Goal: Information Seeking & Learning: Compare options

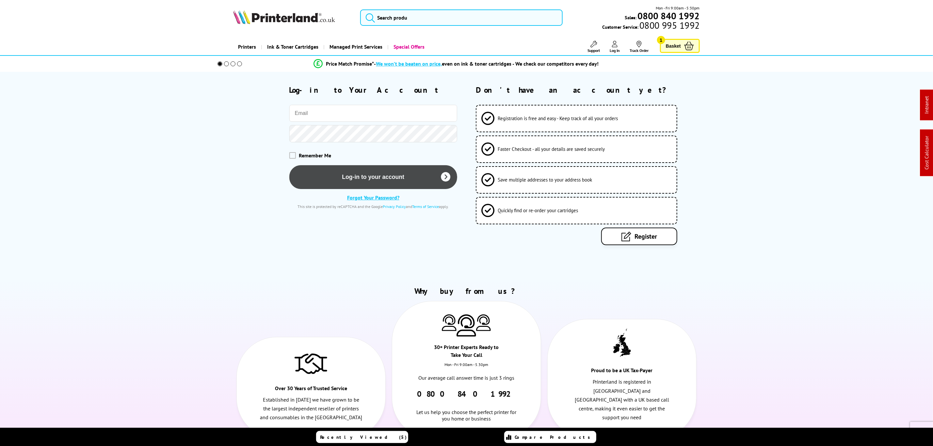
type input "j.smith@printerland.co.uk"
click at [393, 178] on button "Log-in to your account" at bounding box center [373, 177] width 168 height 24
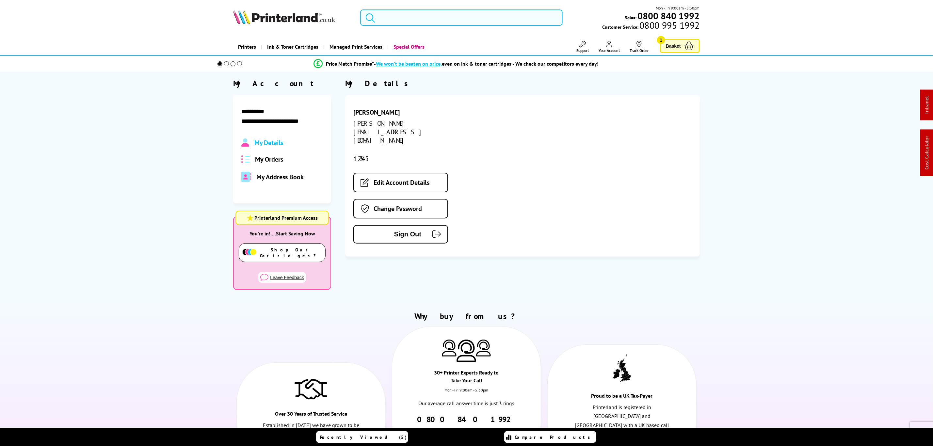
click at [453, 19] on input "search" at bounding box center [461, 17] width 202 height 16
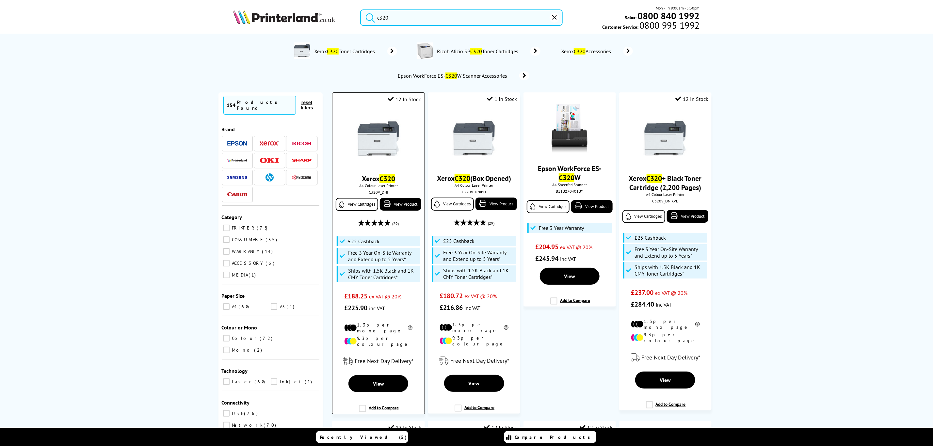
type input "c320"
click at [386, 140] on img at bounding box center [378, 138] width 49 height 49
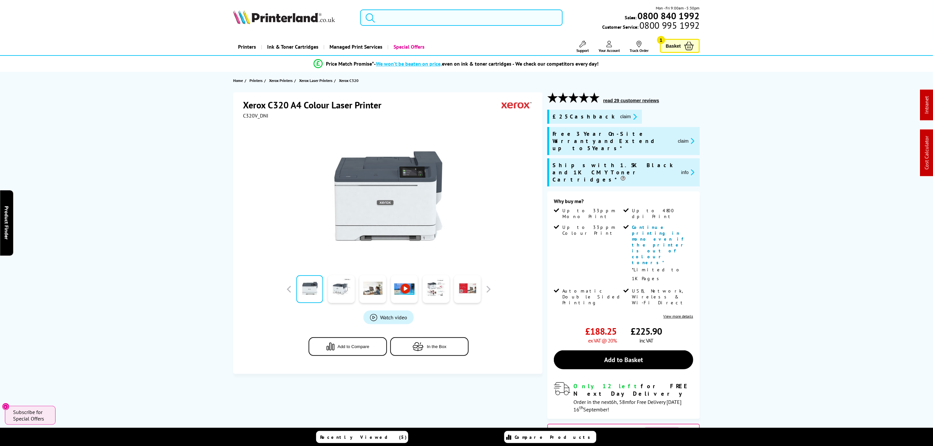
click at [472, 16] on input "search" at bounding box center [461, 17] width 202 height 16
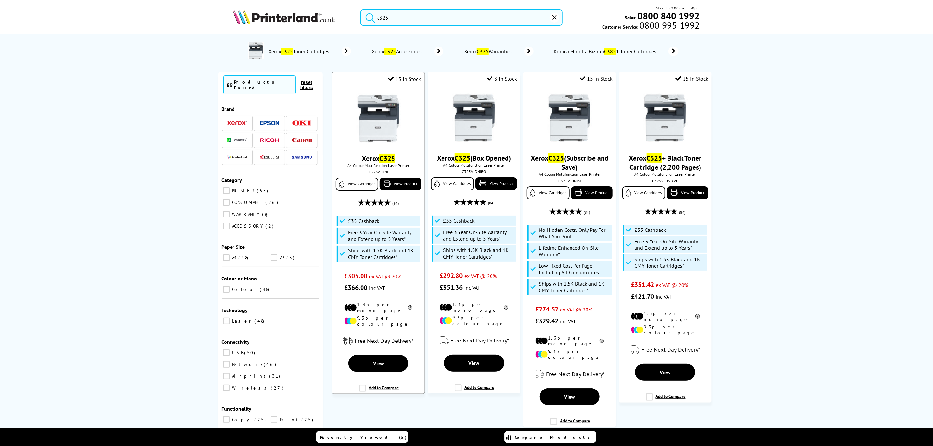
type input "c325"
click at [365, 130] on img at bounding box center [378, 118] width 49 height 49
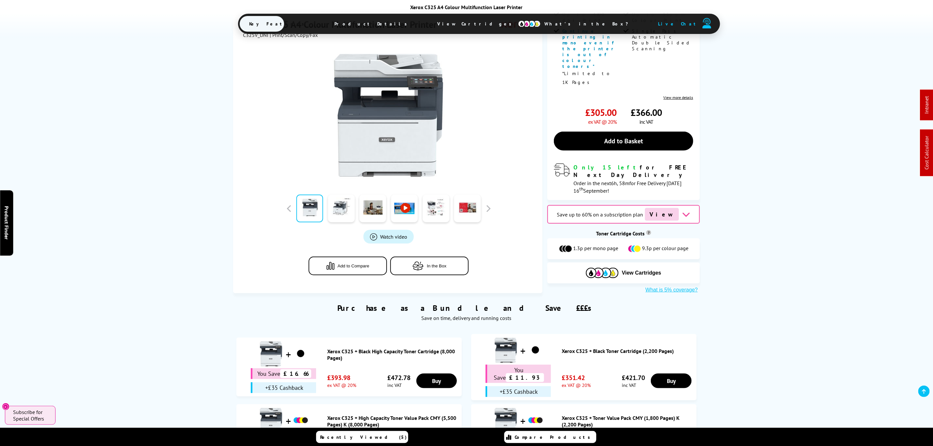
scroll to position [294, 0]
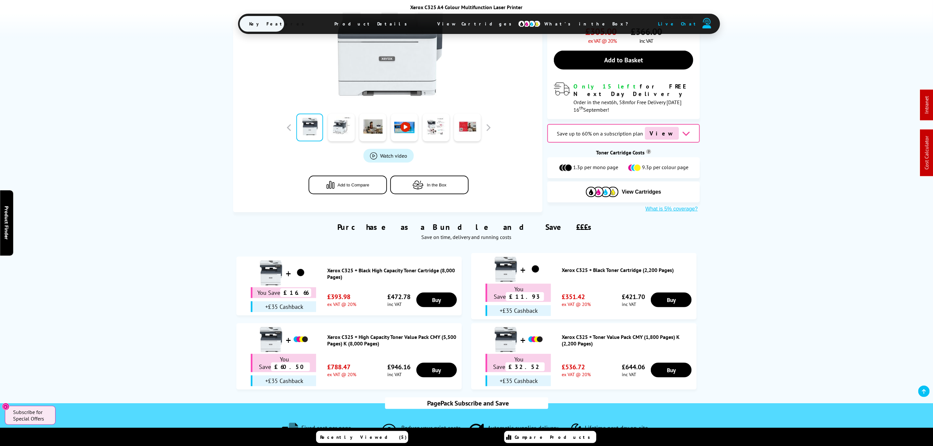
click at [345, 334] on link "Xerox C325 + High Capacity Toner Value Pack CMY (5,500 Pages) K (8,000 Pages)" at bounding box center [392, 340] width 131 height 13
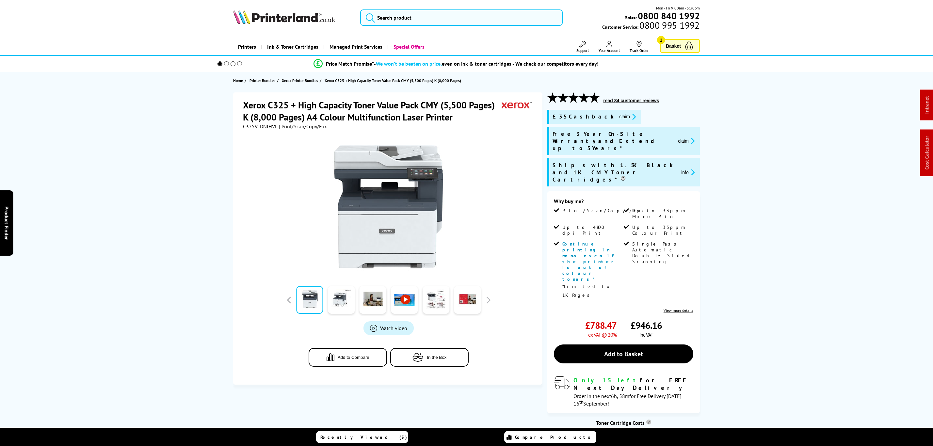
click at [268, 128] on span "C325V_DNIHVL" at bounding box center [260, 126] width 35 height 7
click at [267, 128] on span "C325V_DNIHVL" at bounding box center [260, 126] width 35 height 7
click at [255, 127] on span "C325V_DNIHVL" at bounding box center [260, 126] width 35 height 7
copy span "C325V_DNIHVL"
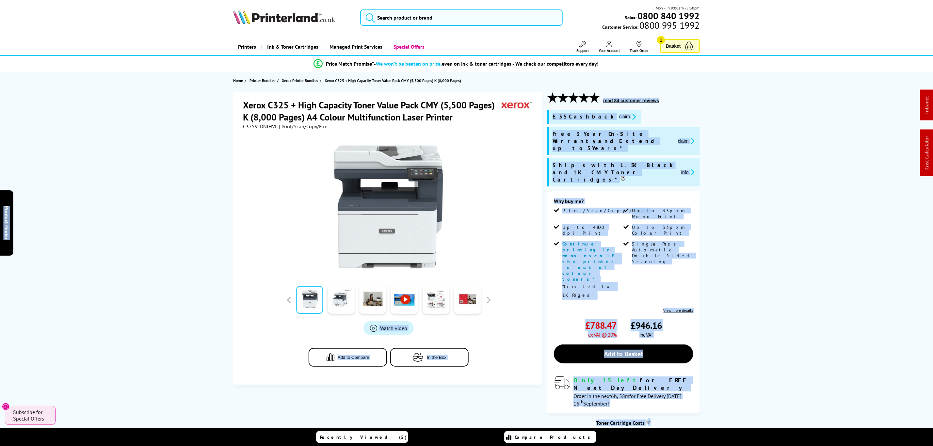
drag, startPoint x: -4, startPoint y: 215, endPoint x: -13, endPoint y: 189, distance: 26.8
drag, startPoint x: 739, startPoint y: 199, endPoint x: 666, endPoint y: 155, distance: 85.1
click at [617, 114] on button "claim" at bounding box center [627, 117] width 21 height 8
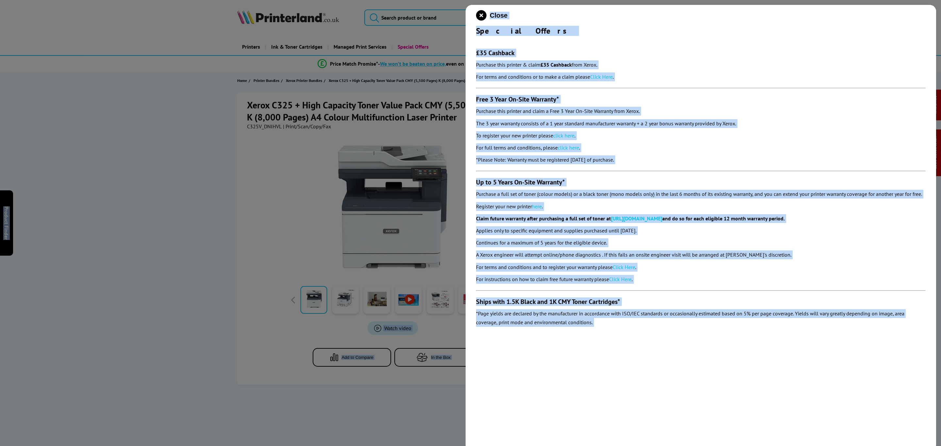
drag, startPoint x: 688, startPoint y: 348, endPoint x: 688, endPoint y: 341, distance: 6.9
click at [688, 348] on div "Close Special Offers £35 Cashback Purchase this printer & claim £35 Cashback fr…" at bounding box center [700, 228] width 470 height 446
click at [669, 285] on section "£35 Cashback Purchase this printer & claim £35 Cashback from Xerox. For terms a…" at bounding box center [700, 183] width 449 height 294
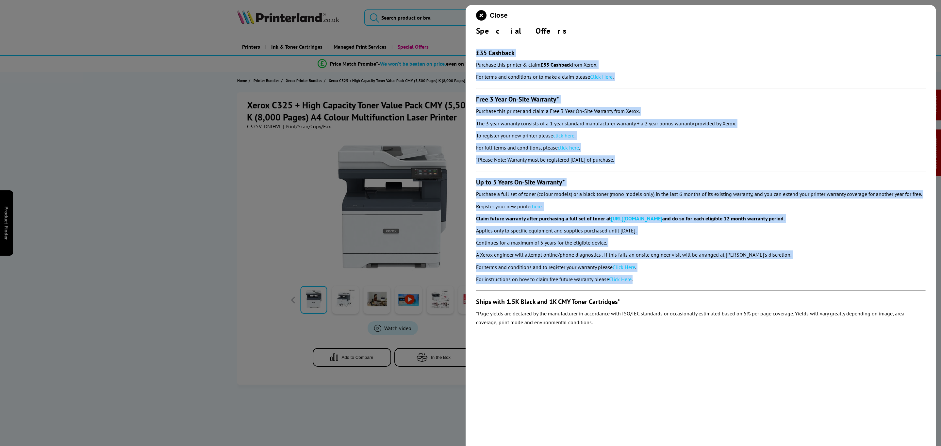
drag, startPoint x: 669, startPoint y: 283, endPoint x: 468, endPoint y: 45, distance: 311.9
click at [468, 45] on div "Close Special Offers £35 Cashback Purchase this printer & claim £35 Cashback fr…" at bounding box center [700, 228] width 470 height 446
copy section "£35 Cashback Purchase this printer & claim £35 Cashback from Xerox. For terms a…"
click at [485, 15] on icon "close modal" at bounding box center [481, 15] width 10 height 10
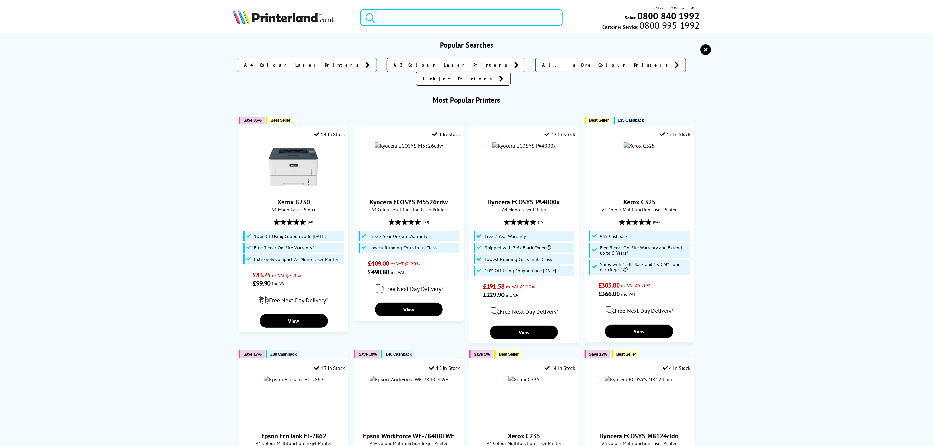
click at [455, 16] on input "search" at bounding box center [461, 17] width 202 height 16
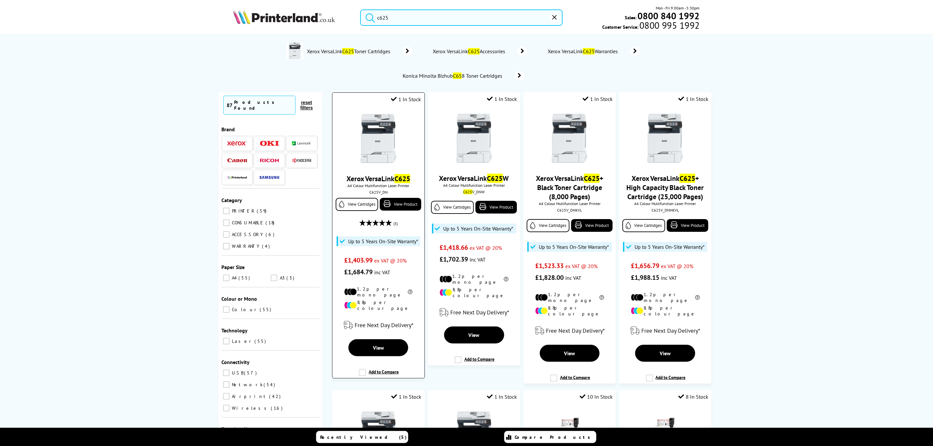
type input "c625"
click at [376, 139] on img at bounding box center [378, 138] width 49 height 49
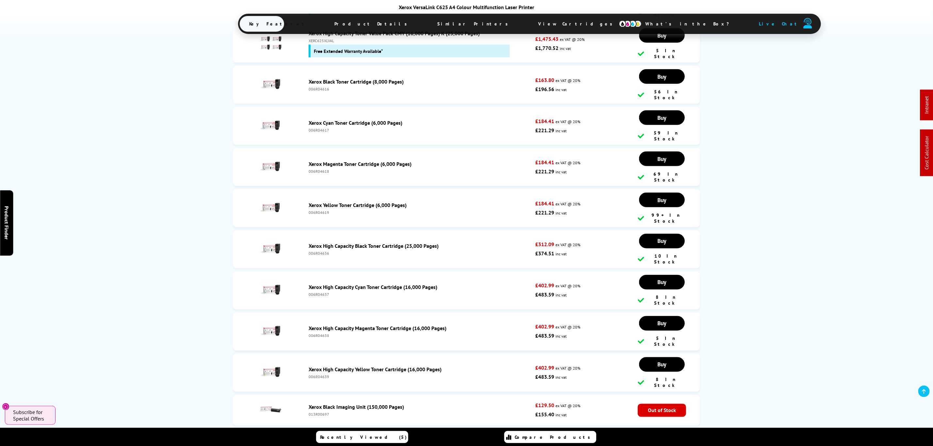
scroll to position [2573, 0]
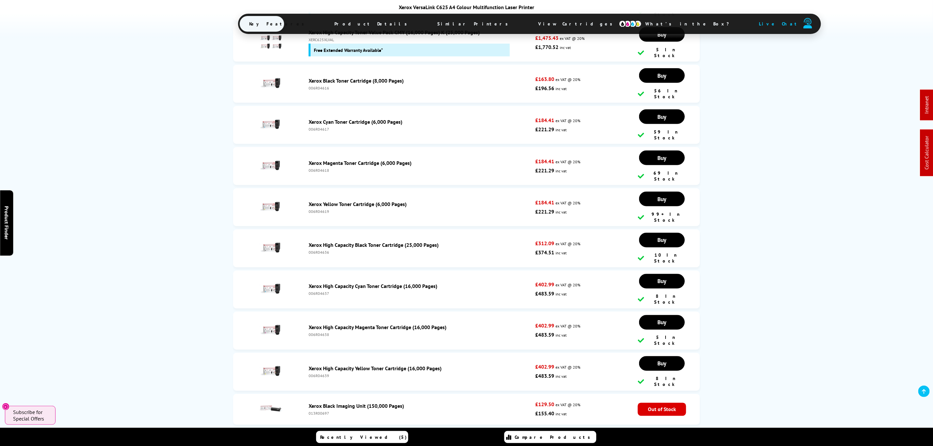
click at [322, 374] on div "006R04639" at bounding box center [420, 376] width 223 height 5
copy div "006R04639"
click at [314, 250] on div "006R04636" at bounding box center [420, 252] width 223 height 5
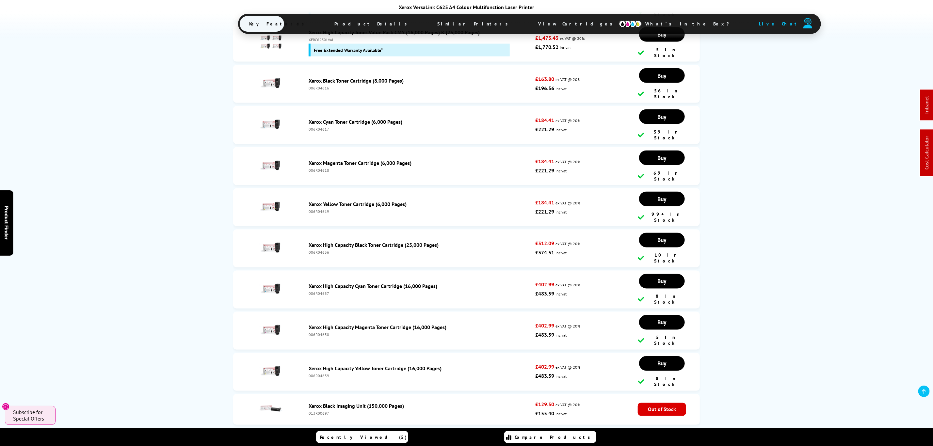
copy div "006R04636"
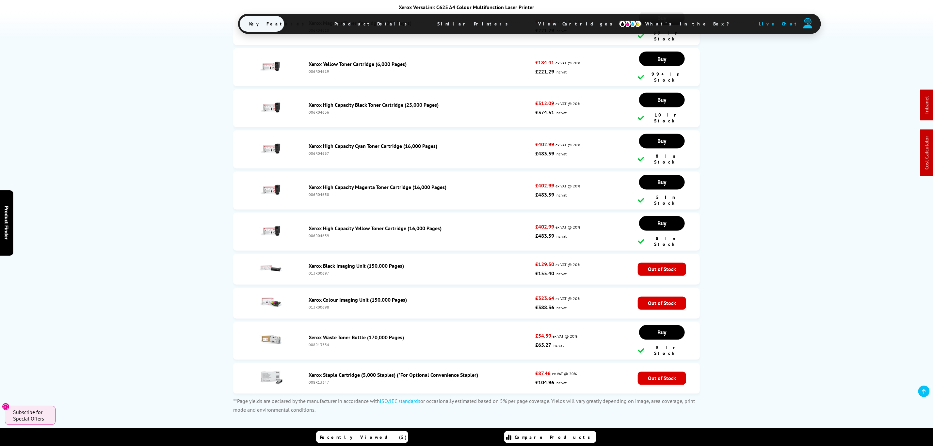
scroll to position [2720, 0]
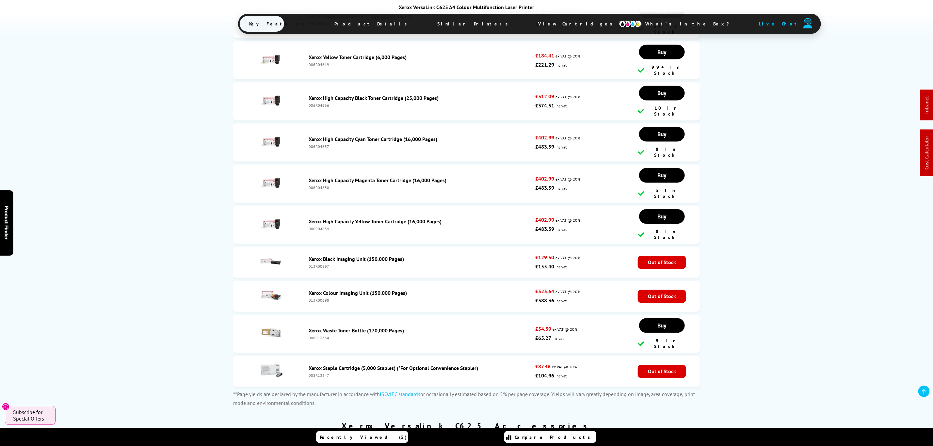
click at [319, 336] on div "008R13334" at bounding box center [420, 338] width 223 height 5
copy div "008R13334"
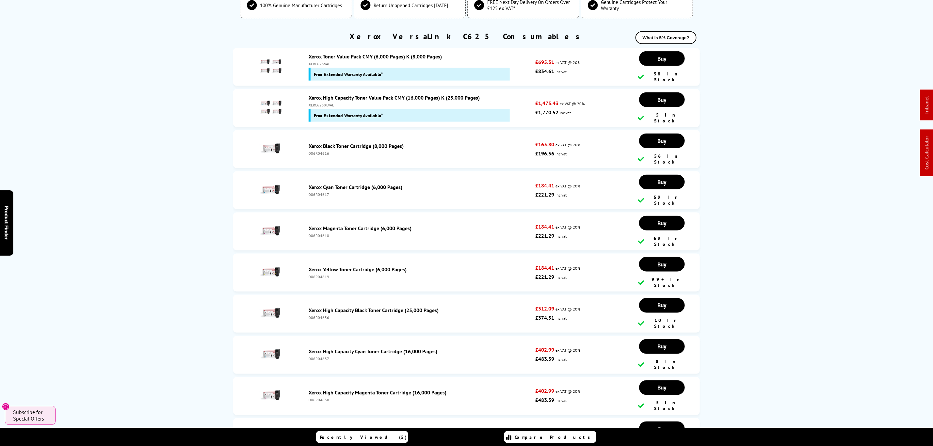
scroll to position [0, 0]
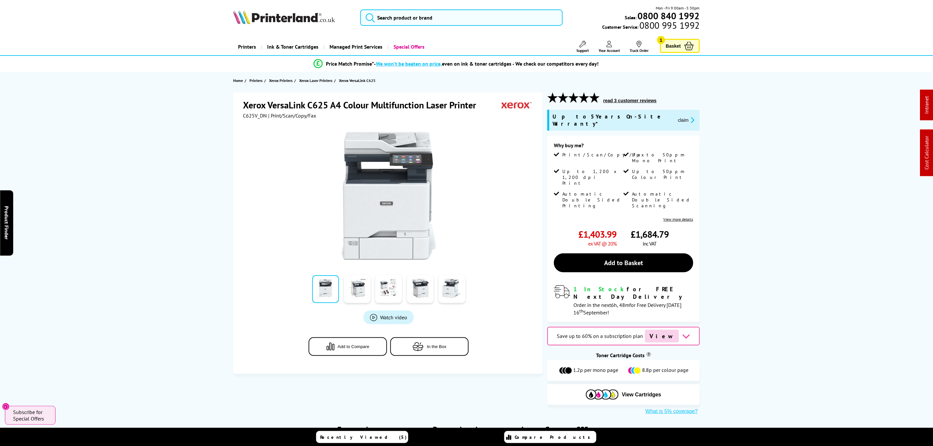
drag, startPoint x: 498, startPoint y: 375, endPoint x: 505, endPoint y: 27, distance: 347.9
click at [503, 19] on input "search" at bounding box center [461, 17] width 202 height 16
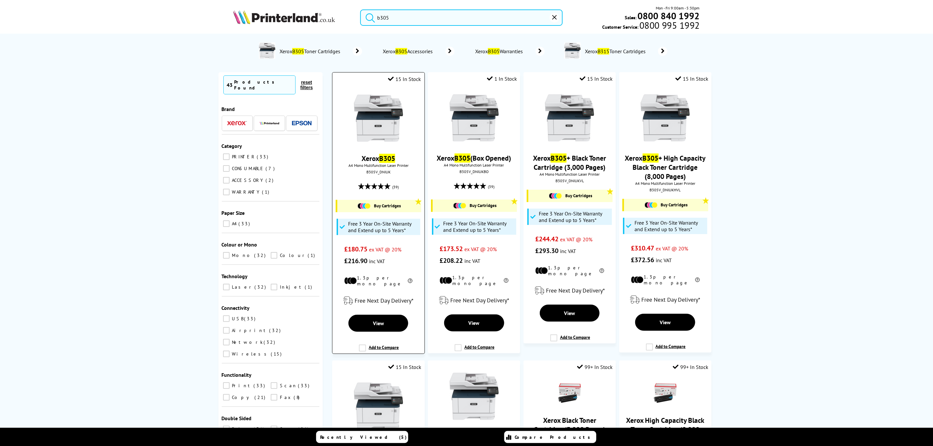
type input "b305"
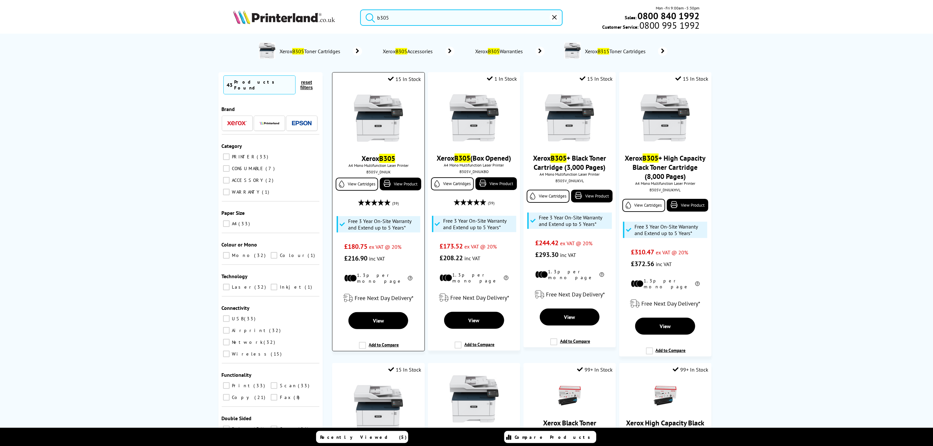
click at [371, 144] on picture at bounding box center [378, 141] width 49 height 7
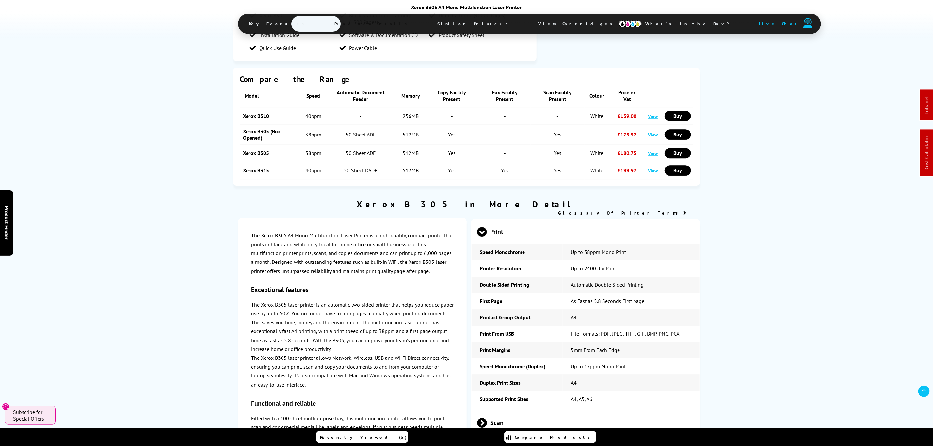
scroll to position [1470, 0]
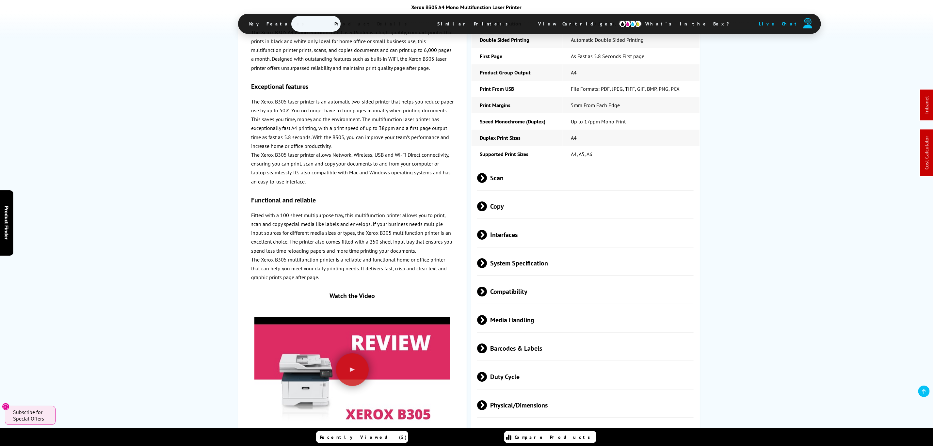
click at [520, 166] on span "Scan" at bounding box center [585, 178] width 217 height 24
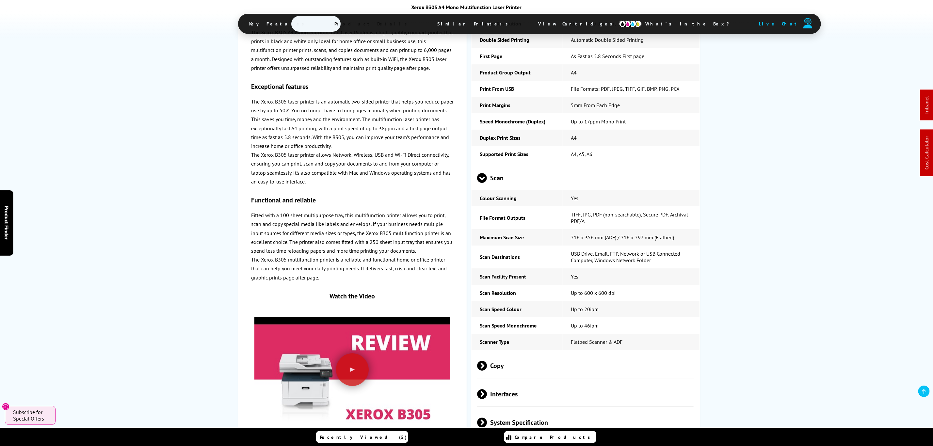
scroll to position [0, 0]
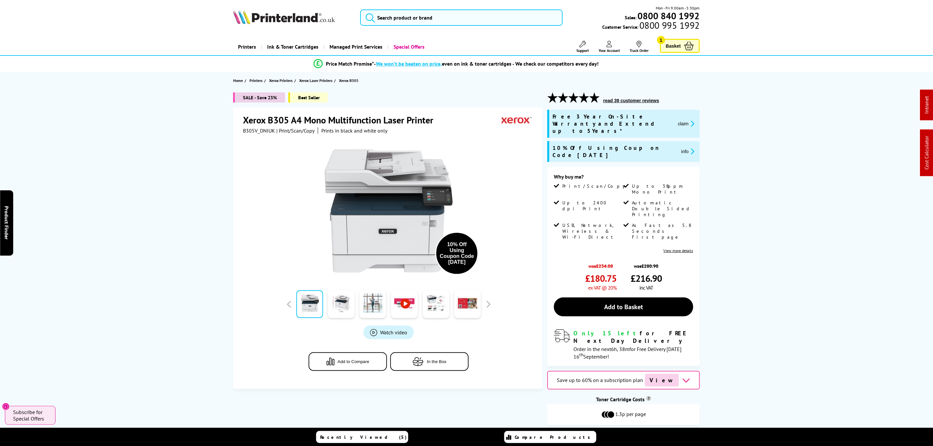
drag, startPoint x: 445, startPoint y: 246, endPoint x: 461, endPoint y: 54, distance: 193.0
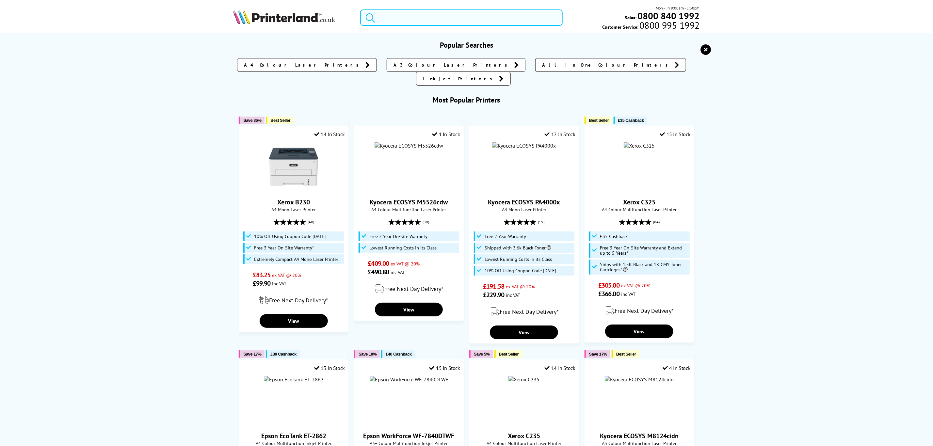
click at [453, 17] on input "search" at bounding box center [461, 17] width 202 height 16
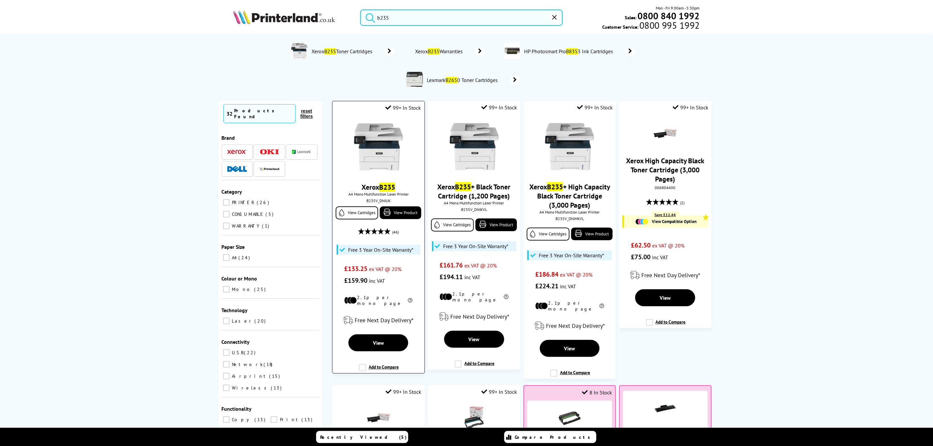
type input "b235"
click at [375, 158] on img at bounding box center [378, 146] width 49 height 49
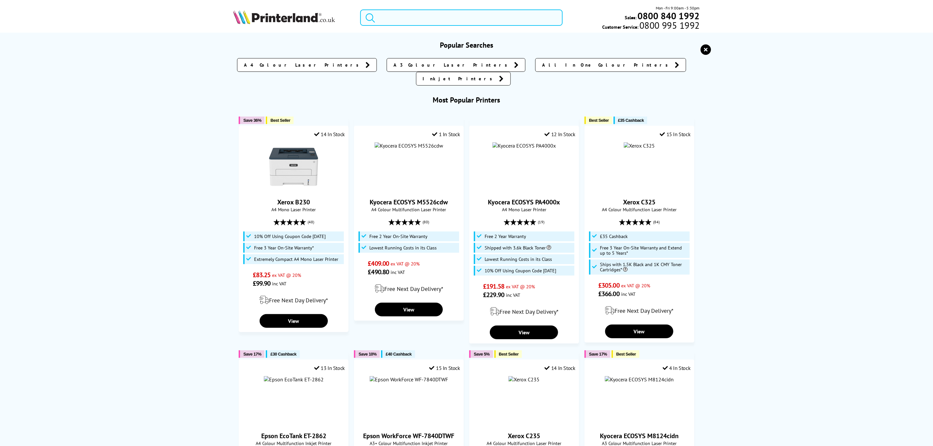
drag, startPoint x: 457, startPoint y: 21, endPoint x: 454, endPoint y: 7, distance: 14.3
click at [457, 17] on input "search" at bounding box center [461, 17] width 202 height 16
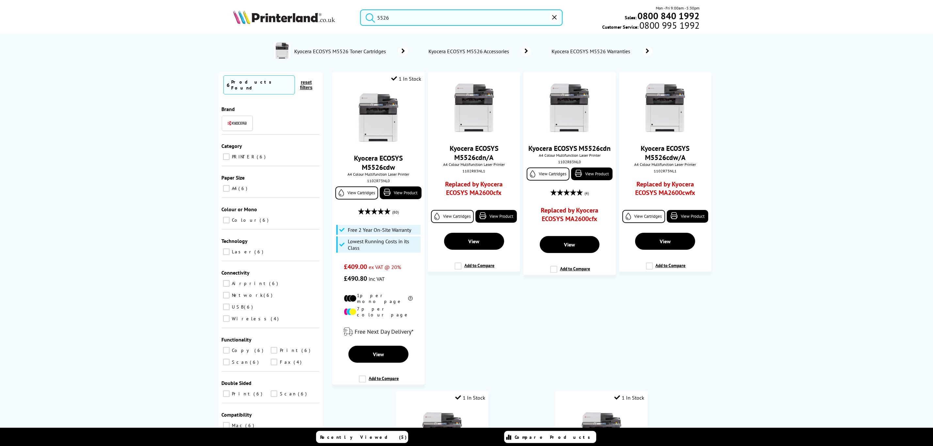
type input "5526"
click at [556, 17] on icon "reset" at bounding box center [554, 17] width 5 height 5
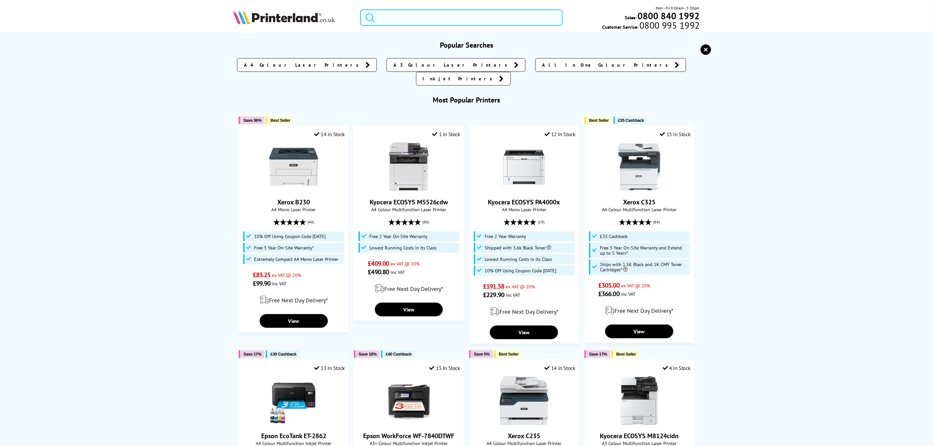
click at [425, 16] on input "search" at bounding box center [461, 17] width 202 height 16
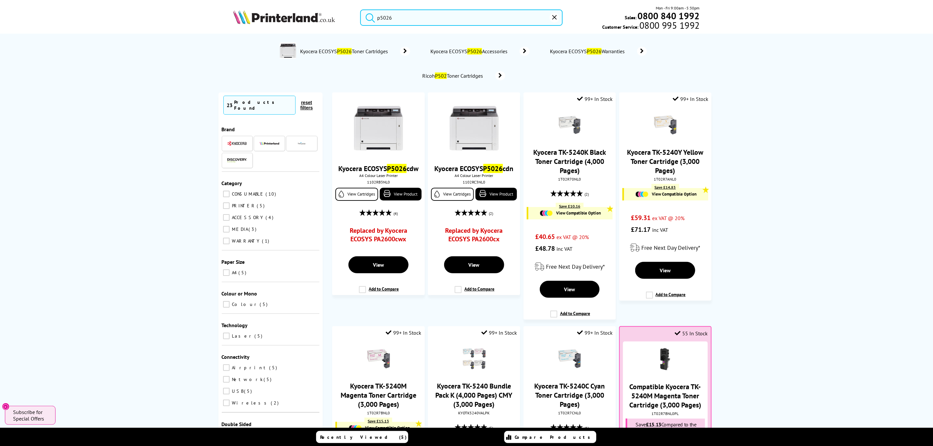
drag, startPoint x: 435, startPoint y: 10, endPoint x: 304, endPoint y: 33, distance: 133.2
click at [305, 32] on div "p5026 Mon - Fri 9:00am - 5:30pm Sales: 0800 840 1992 Customer Service: 0800 995…" at bounding box center [466, 19] width 523 height 29
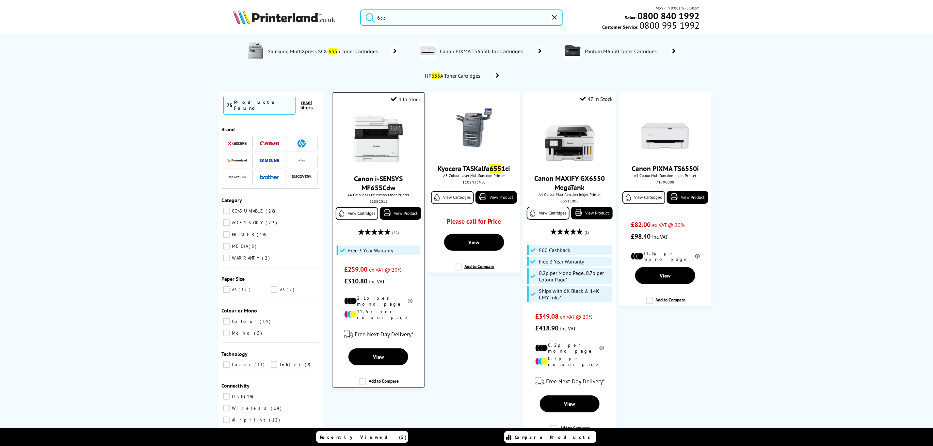
type input "655"
click at [377, 158] on img at bounding box center [378, 138] width 49 height 49
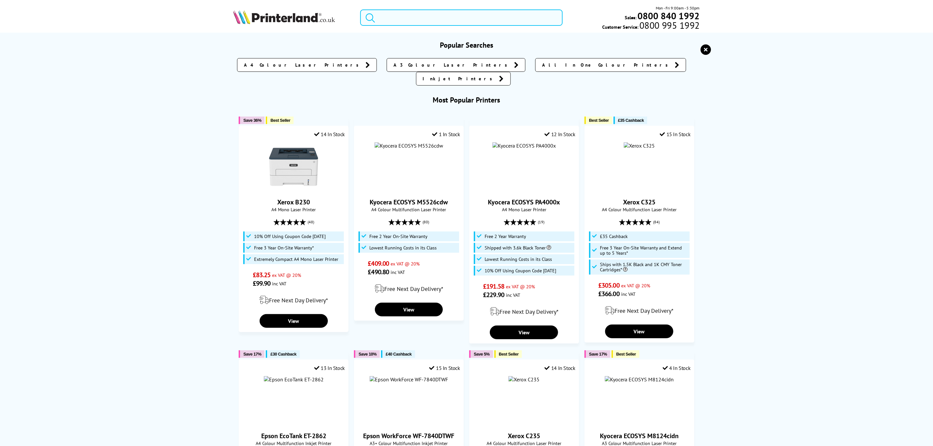
click at [411, 24] on input "search" at bounding box center [461, 17] width 202 height 16
paste input "5159C007"
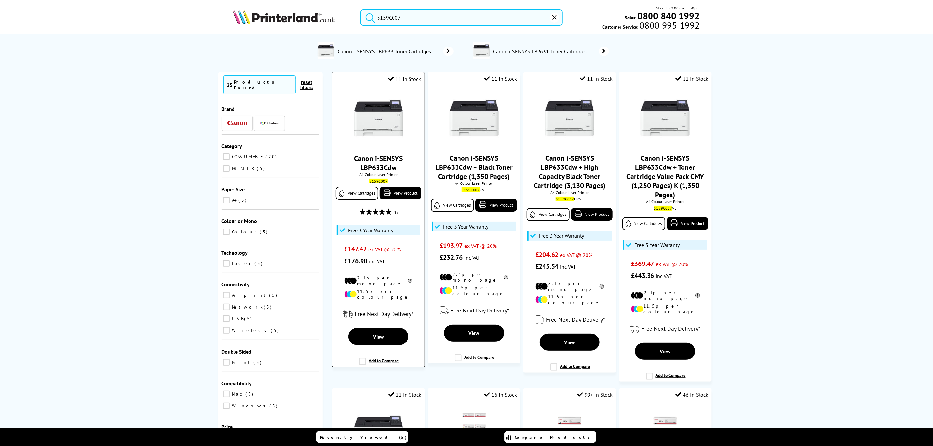
type input "5159C007"
click at [381, 116] on img at bounding box center [378, 118] width 49 height 49
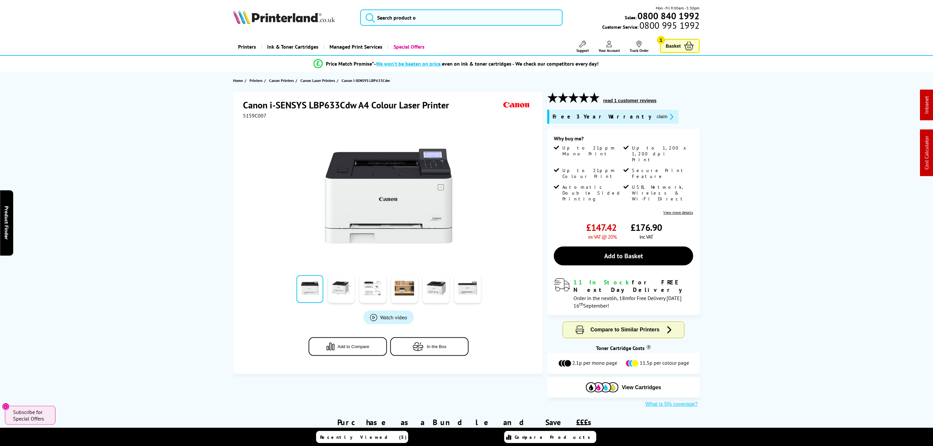
click at [488, 27] on div "Mon - Fri 9:00am - 5:30pm Sales: 0800 840 1992 Customer Service: 0800 995 1992" at bounding box center [466, 19] width 523 height 29
click at [489, 22] on input "search" at bounding box center [461, 17] width 202 height 16
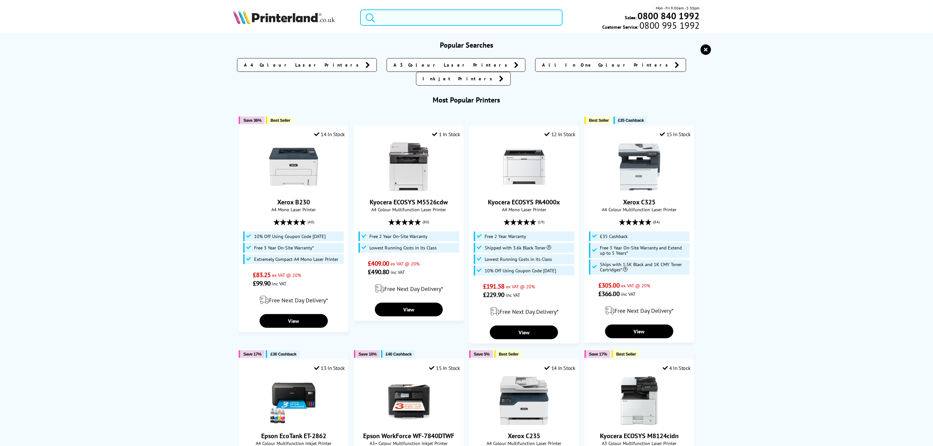
paste input "HLL3240CDWZU1"
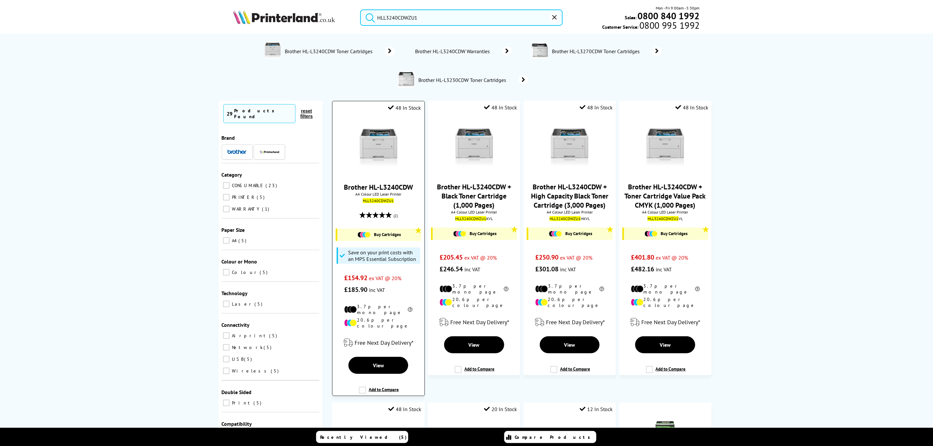
type input "HLL3240CDWZU1"
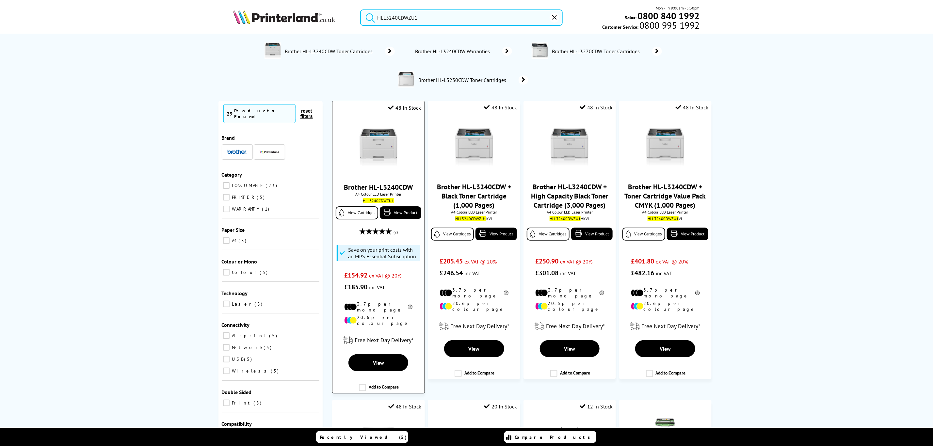
click at [386, 134] on img at bounding box center [378, 146] width 49 height 49
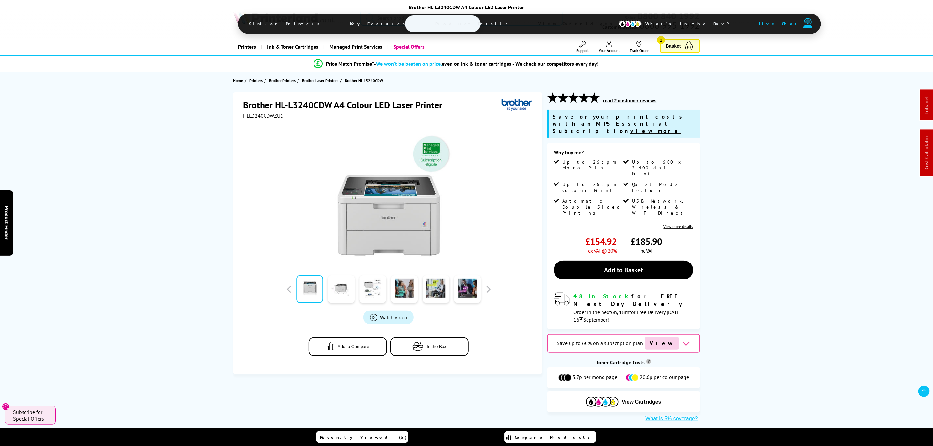
drag, startPoint x: 529, startPoint y: 160, endPoint x: 496, endPoint y: 56, distance: 108.7
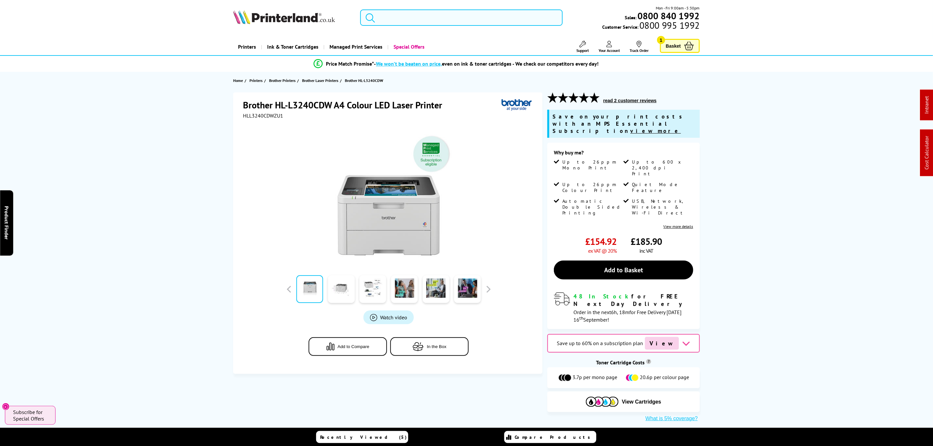
click at [473, 19] on input "search" at bounding box center [461, 17] width 202 height 16
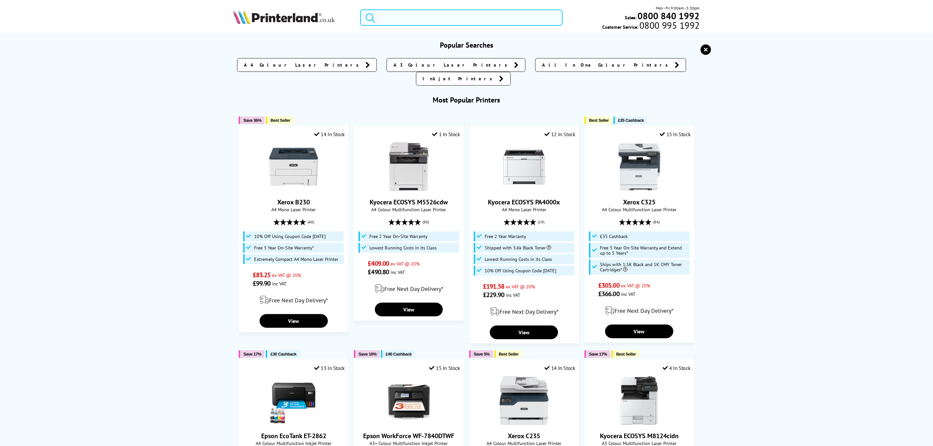
paste input "DCPL2620DWZU1"
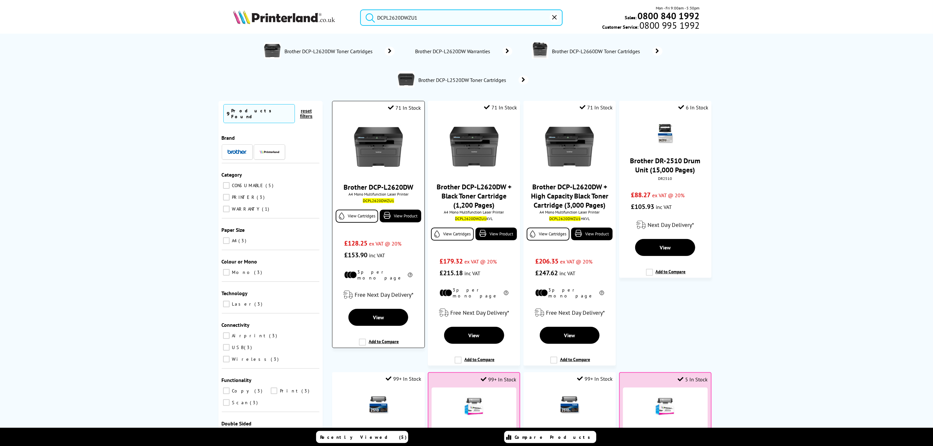
type input "DCPL2620DWZU1"
click at [385, 151] on img at bounding box center [378, 146] width 49 height 49
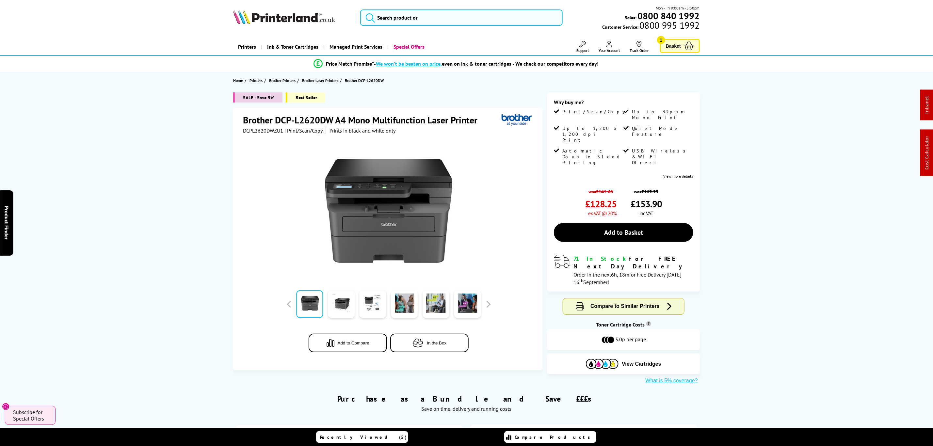
drag, startPoint x: 189, startPoint y: 326, endPoint x: 143, endPoint y: 85, distance: 245.5
drag, startPoint x: 263, startPoint y: 116, endPoint x: 230, endPoint y: 116, distance: 33.3
click at [230, 116] on div "SALE - Save 9% Best Seller Brother DCP-L2620DW A4 Mono Multifunction Laser Prin…" at bounding box center [466, 238] width 523 height 292
copy h1 "Brother DCP-L2620DW"
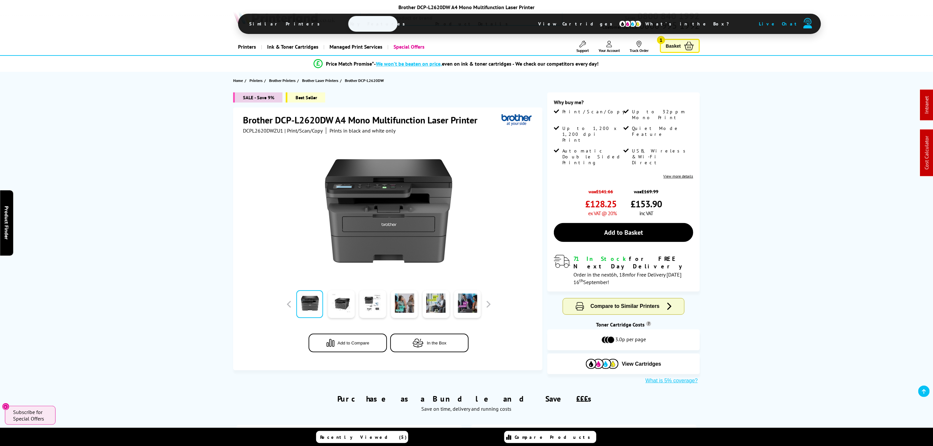
drag, startPoint x: 193, startPoint y: 56, endPoint x: 185, endPoint y: -24, distance: 80.1
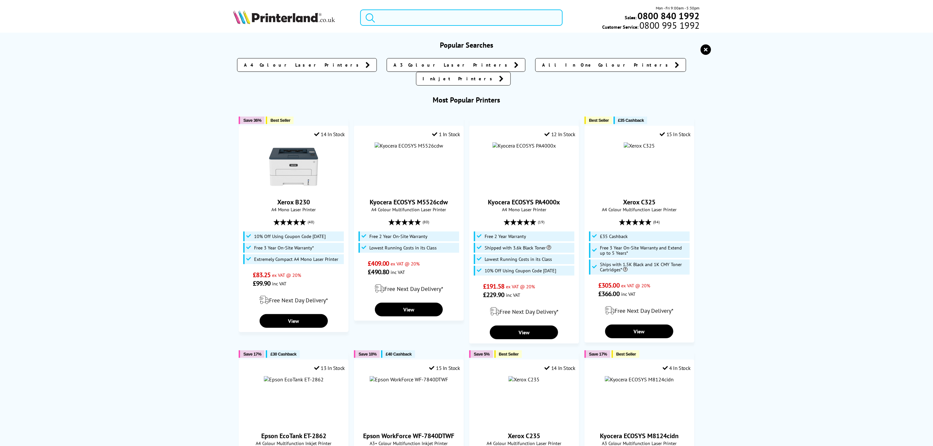
click at [463, 16] on input "search" at bounding box center [461, 17] width 202 height 16
paste input "4RA83F"
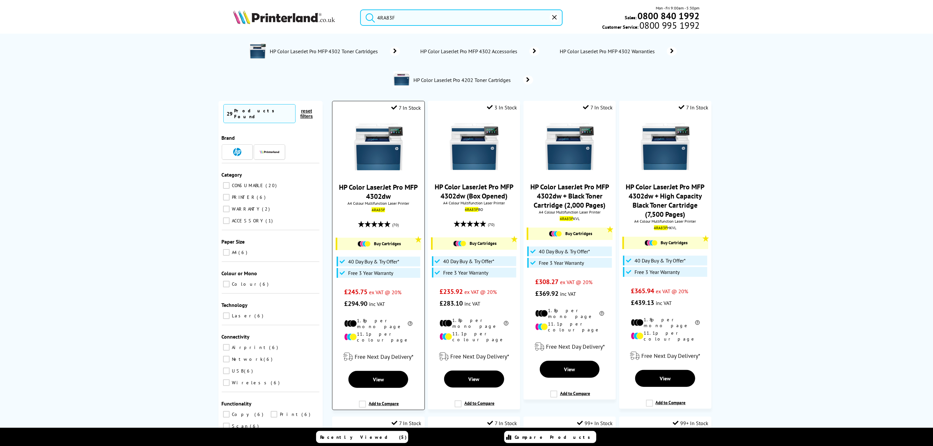
type input "4RA83F"
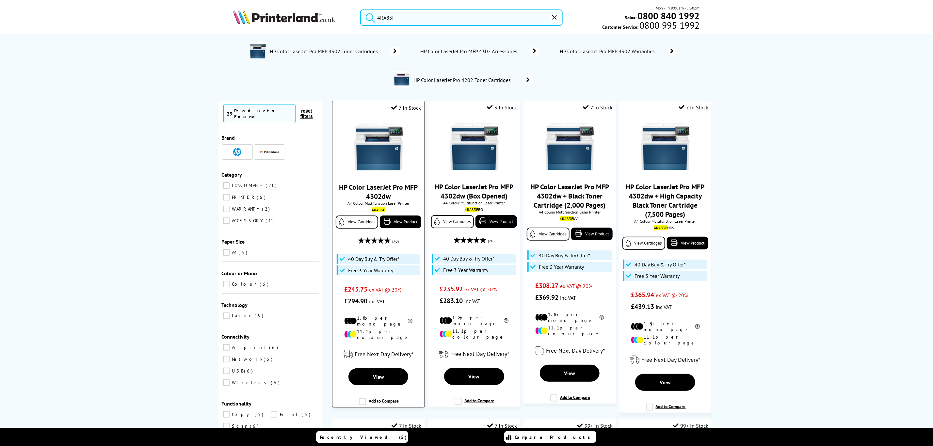
click at [378, 160] on img at bounding box center [378, 146] width 49 height 49
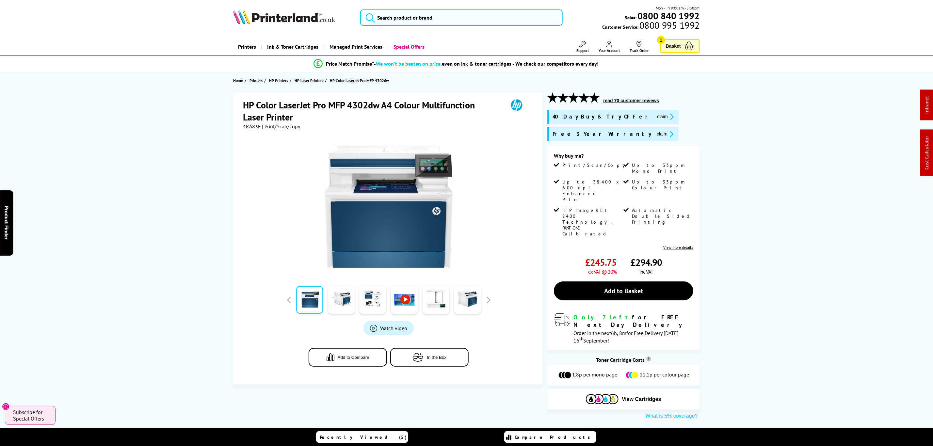
drag, startPoint x: 558, startPoint y: 344, endPoint x: 537, endPoint y: 83, distance: 261.8
click at [511, 17] on input "search" at bounding box center [461, 17] width 202 height 16
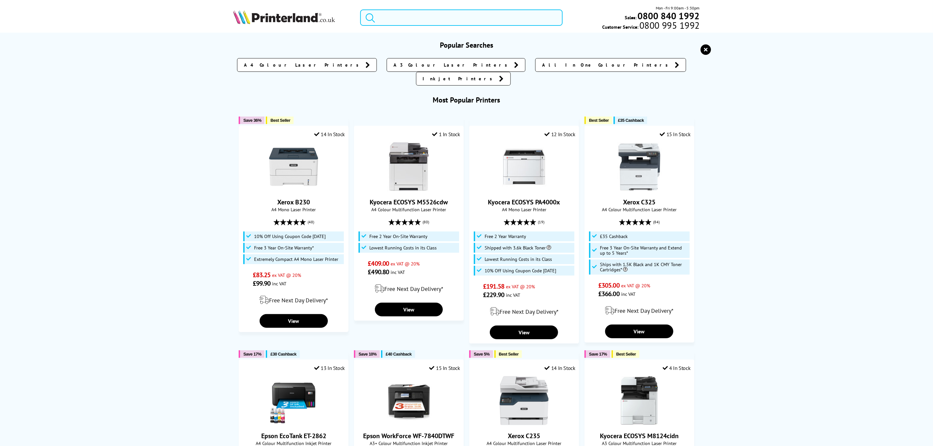
paste input "2Z606F"
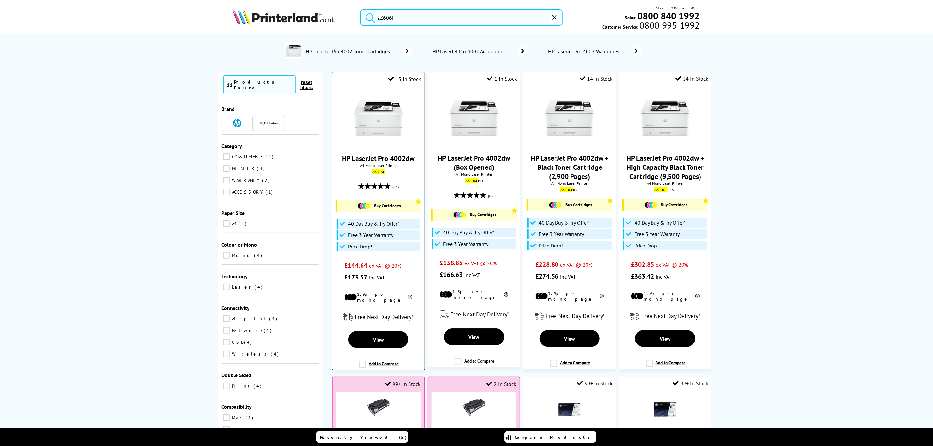
type input "2Z606F"
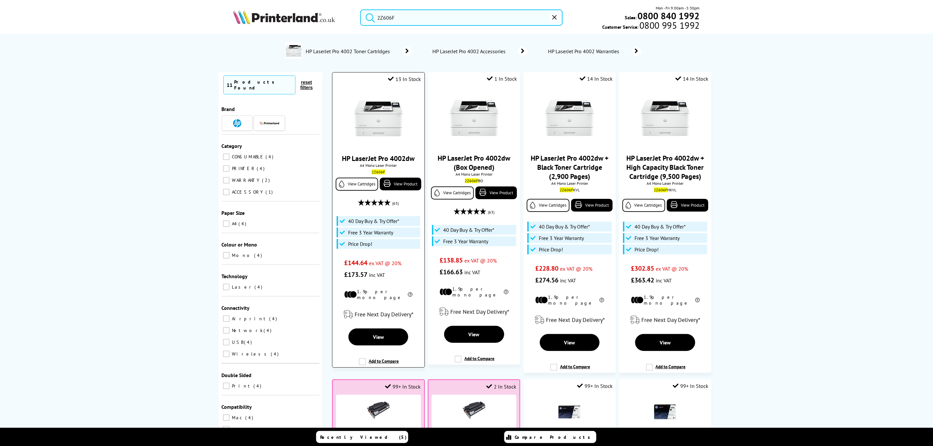
click at [377, 110] on img at bounding box center [378, 118] width 49 height 49
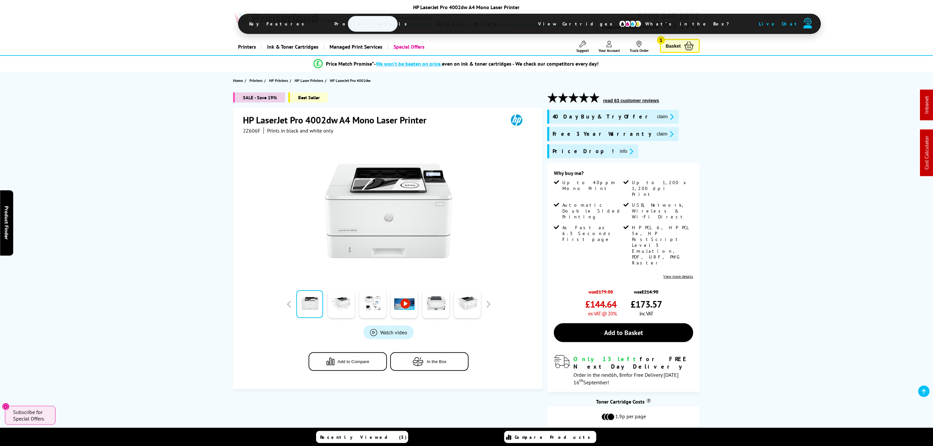
drag, startPoint x: 394, startPoint y: 223, endPoint x: 430, endPoint y: 59, distance: 168.2
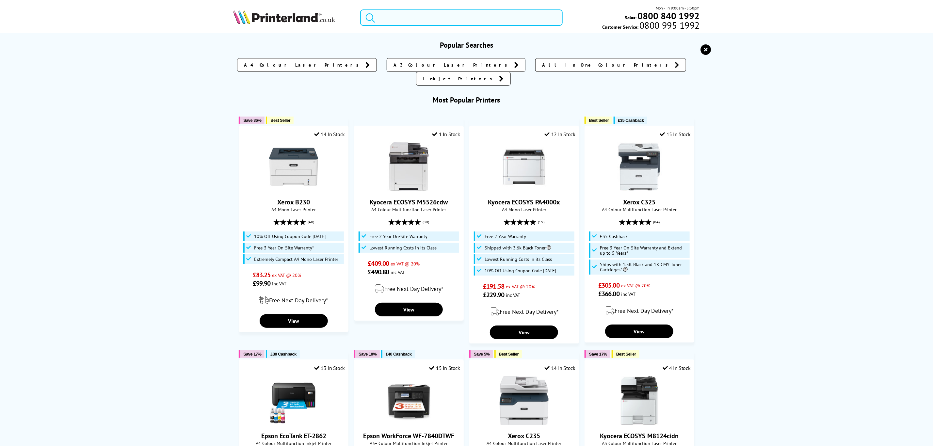
click at [479, 21] on input "search" at bounding box center [461, 17] width 202 height 16
paste input "5159C007"
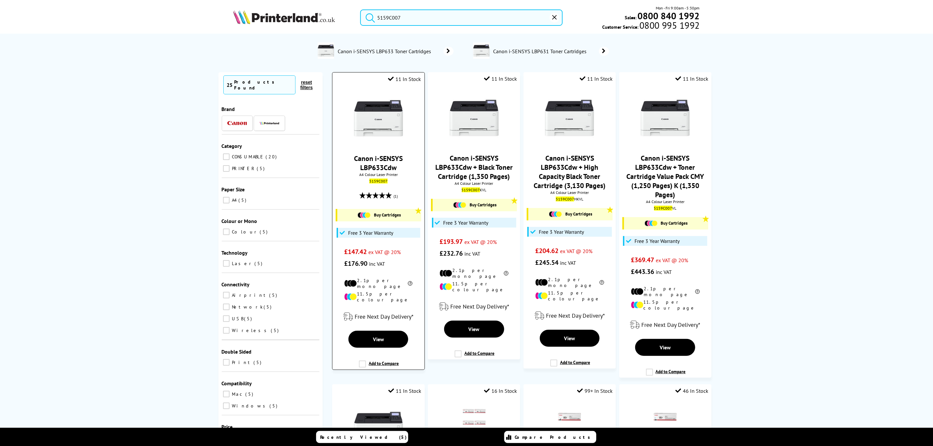
type input "5159C007"
click at [371, 143] on img at bounding box center [378, 118] width 49 height 49
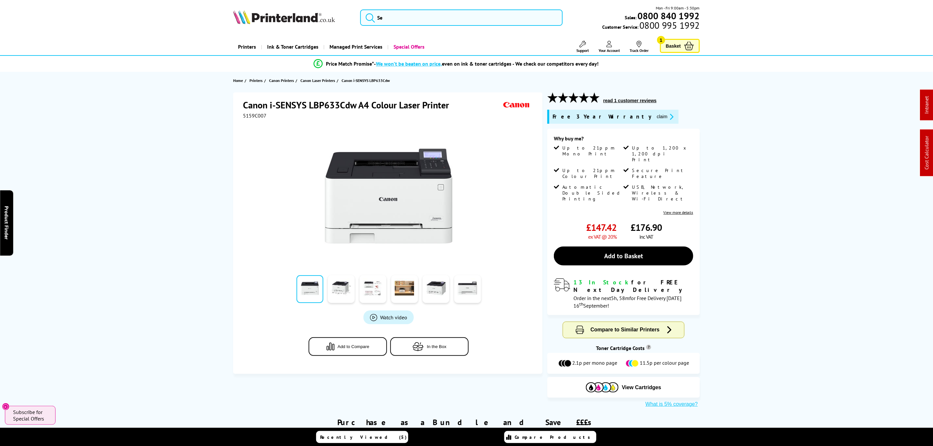
drag, startPoint x: 136, startPoint y: 81, endPoint x: 136, endPoint y: 73, distance: 8.8
drag, startPoint x: 353, startPoint y: 104, endPoint x: 243, endPoint y: 105, distance: 109.7
click at [243, 105] on h1 "Canon i-SENSYS LBP633Cdw A4 Colour Laser Printer" at bounding box center [349, 105] width 213 height 12
copy h1 "Canon i-SENSYS LBP633Cdw"
drag, startPoint x: 87, startPoint y: 244, endPoint x: 126, endPoint y: -43, distance: 289.8
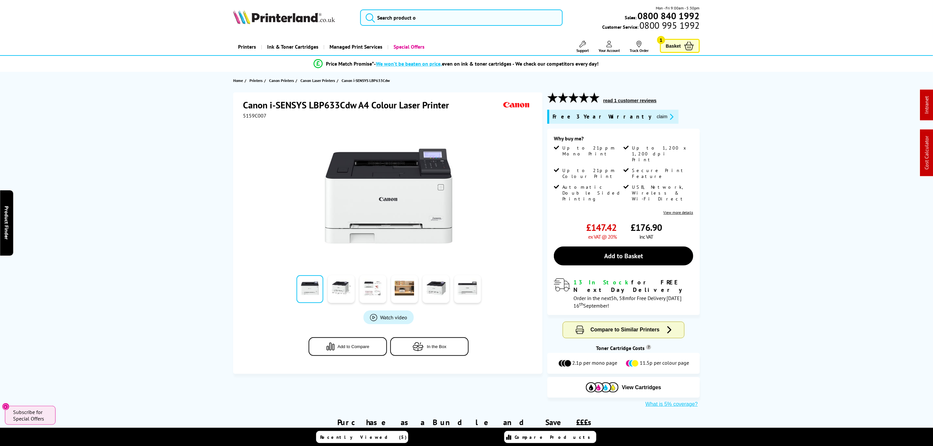
drag, startPoint x: 299, startPoint y: 62, endPoint x: 333, endPoint y: -36, distance: 103.5
drag, startPoint x: 122, startPoint y: 125, endPoint x: 16, endPoint y: 108, distance: 107.2
click at [425, 17] on input "search" at bounding box center [461, 17] width 202 height 16
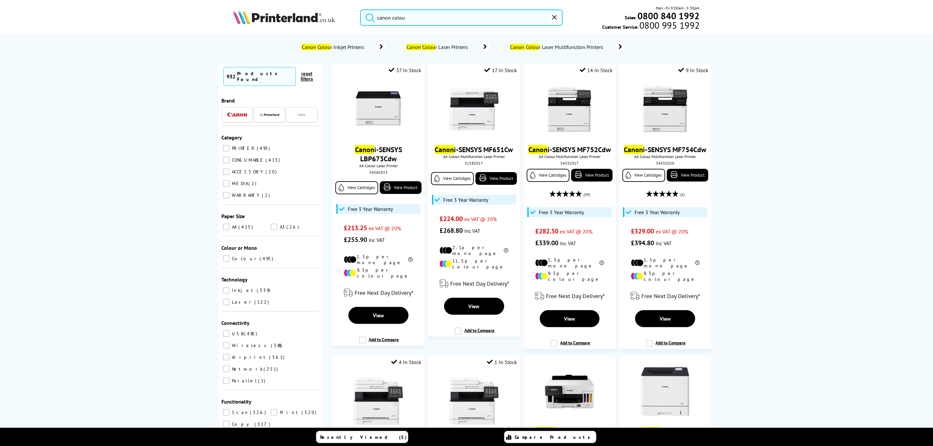
type input "canon colou"
drag, startPoint x: 555, startPoint y: 22, endPoint x: 517, endPoint y: 29, distance: 38.5
click at [555, 22] on button "reset" at bounding box center [555, 18] width 10 height 10
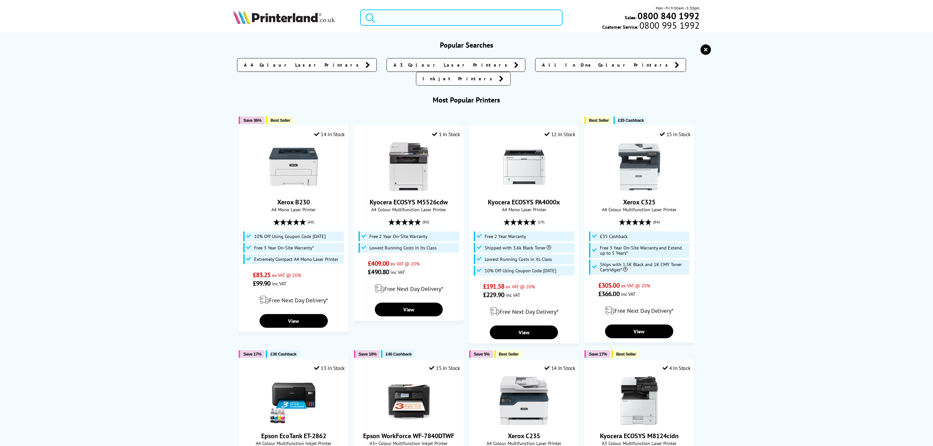
click at [396, 17] on input "search" at bounding box center [461, 17] width 202 height 16
paste input "HLL3240CDWZU1"
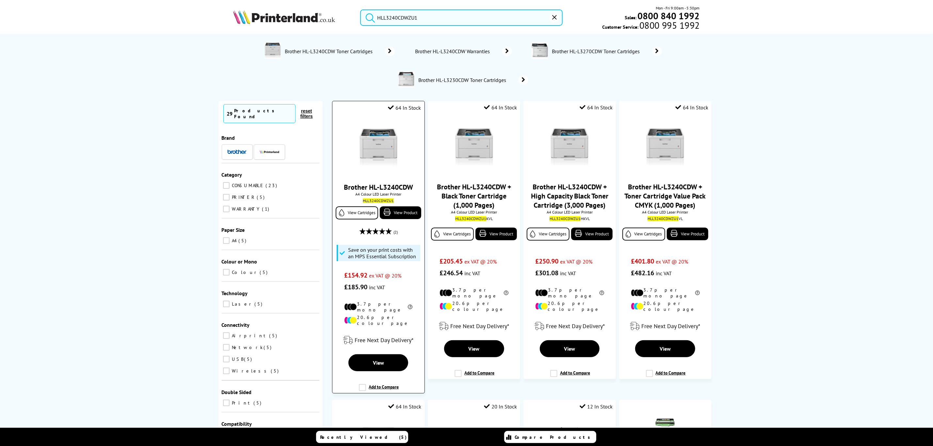
type input "HLL3240CDWZU1"
click at [343, 120] on div "Brother HL-L3240CDW A4 Colour LED Laser Printer HLL3240CDWZU1 View Cartridges V…" at bounding box center [378, 204] width 85 height 177
click at [379, 146] on img at bounding box center [378, 146] width 49 height 49
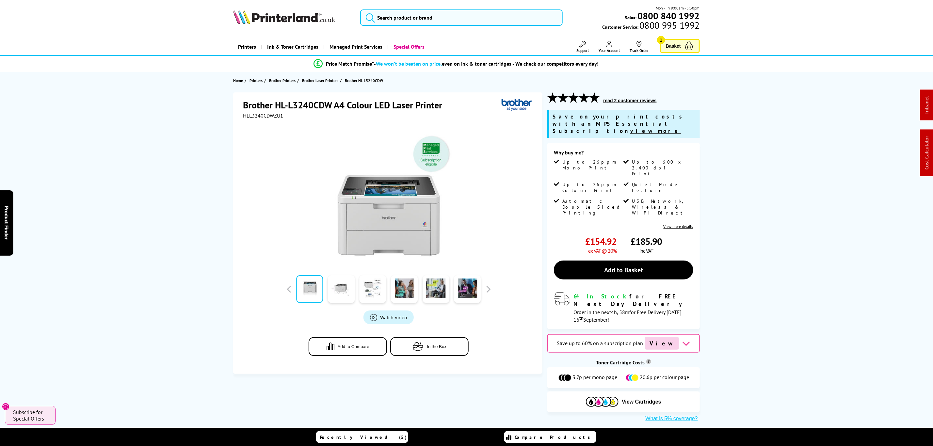
drag, startPoint x: 126, startPoint y: 248, endPoint x: 134, endPoint y: 110, distance: 138.4
drag, startPoint x: 515, startPoint y: 79, endPoint x: 510, endPoint y: 52, distance: 27.4
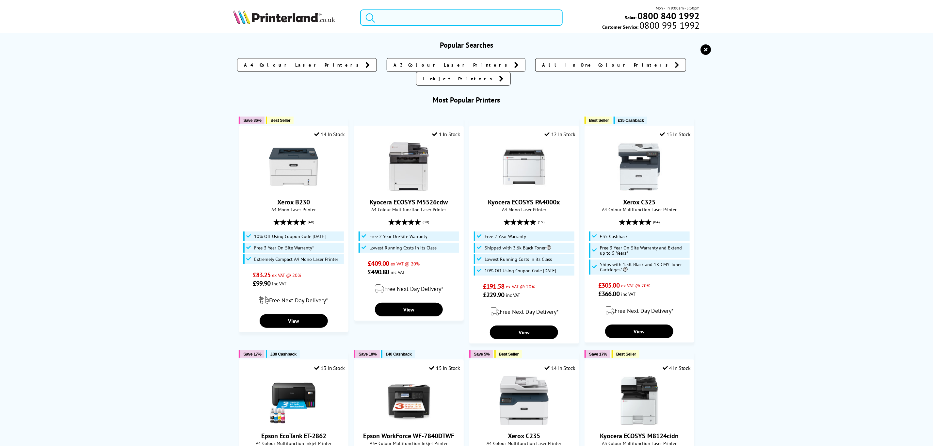
click at [492, 15] on input "search" at bounding box center [461, 17] width 202 height 16
paste input "HLL2865DWQJ1"
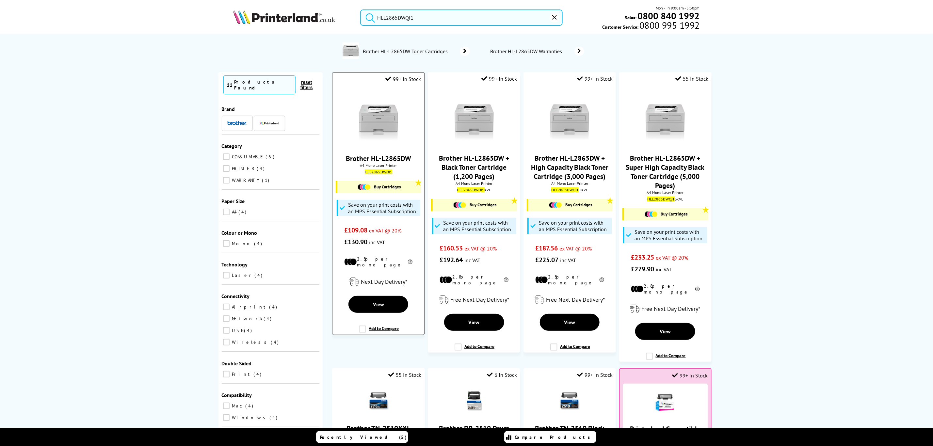
type input "HLL2865DWQJ1"
click at [368, 127] on img at bounding box center [378, 118] width 49 height 49
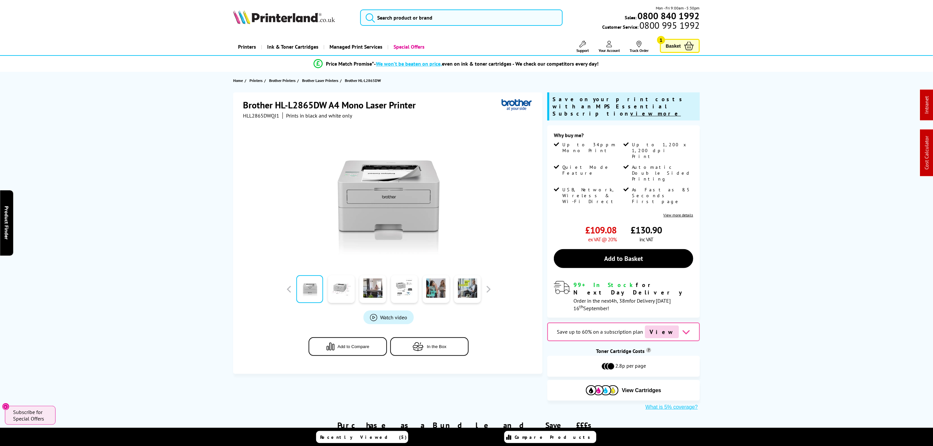
drag, startPoint x: 189, startPoint y: 208, endPoint x: 205, endPoint y: 103, distance: 105.6
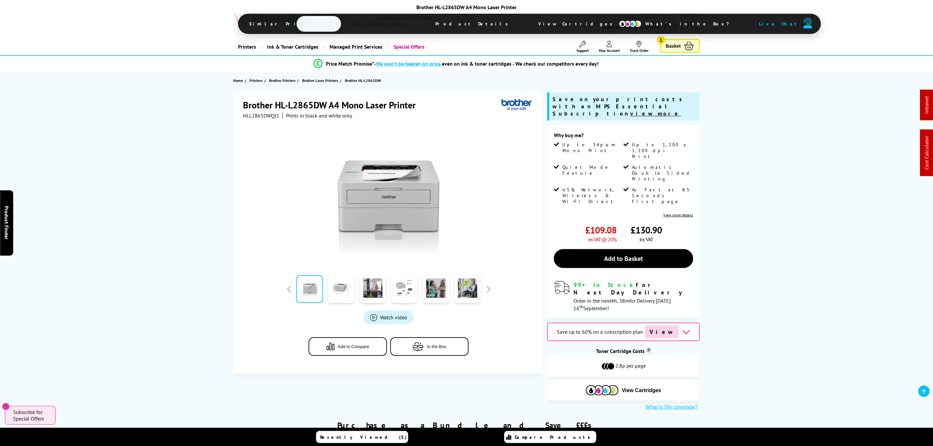
drag, startPoint x: 189, startPoint y: 292, endPoint x: 137, endPoint y: 69, distance: 229.1
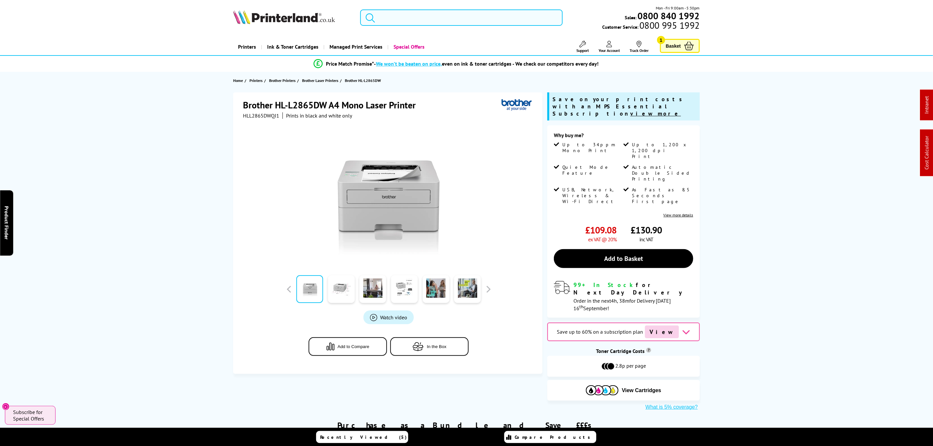
click at [400, 15] on input "search" at bounding box center [461, 17] width 202 height 16
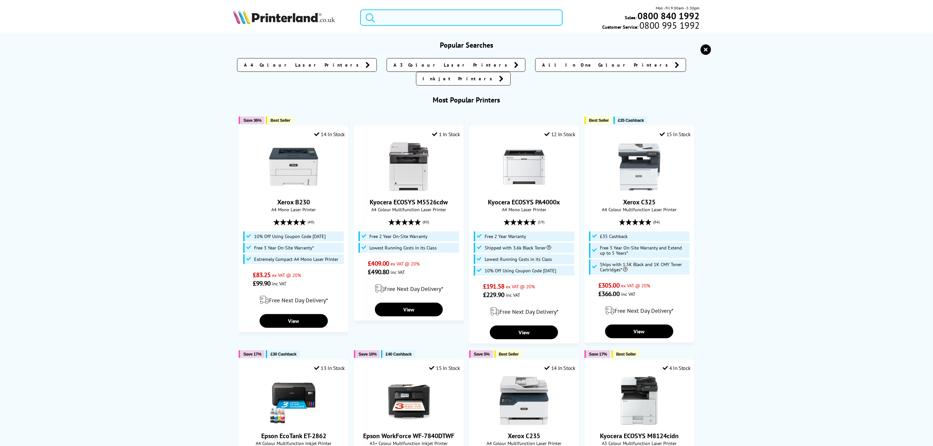
paste input "4RA83F"
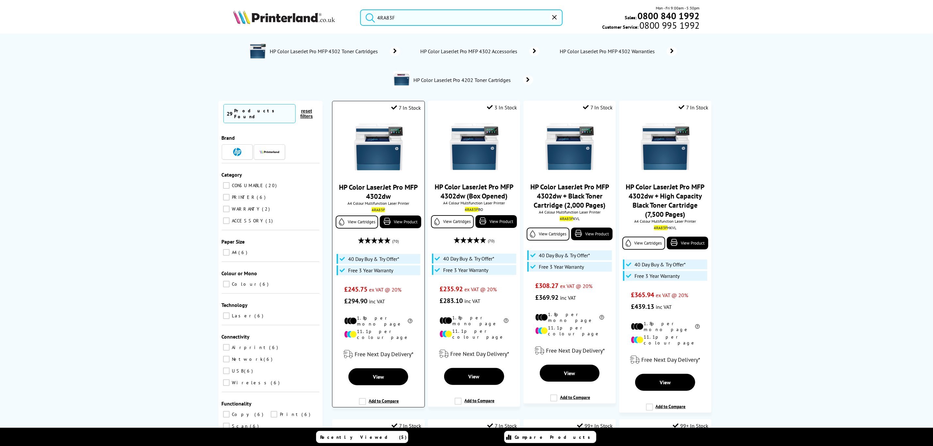
type input "4RA83F"
click at [379, 143] on img at bounding box center [378, 146] width 49 height 49
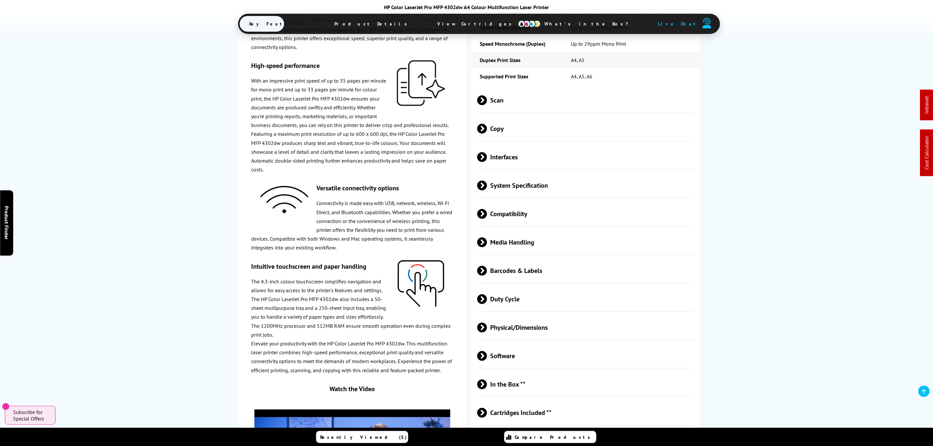
scroll to position [1177, 0]
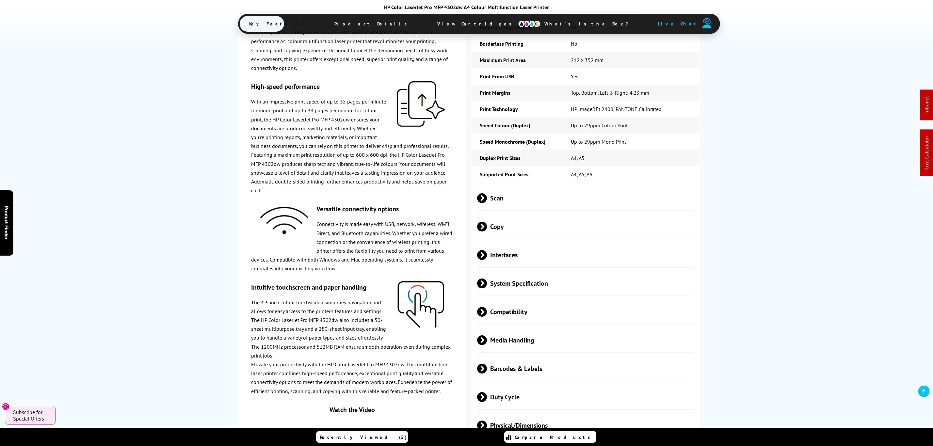
click at [533, 186] on span "Scan" at bounding box center [585, 198] width 217 height 24
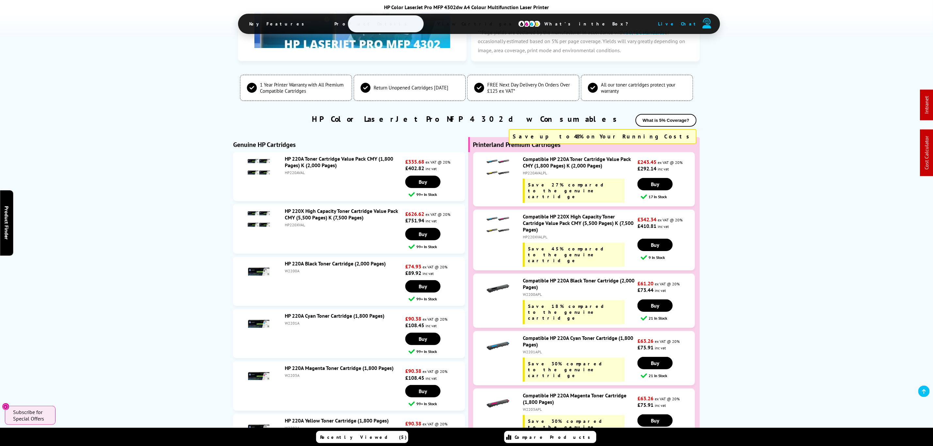
scroll to position [0, 0]
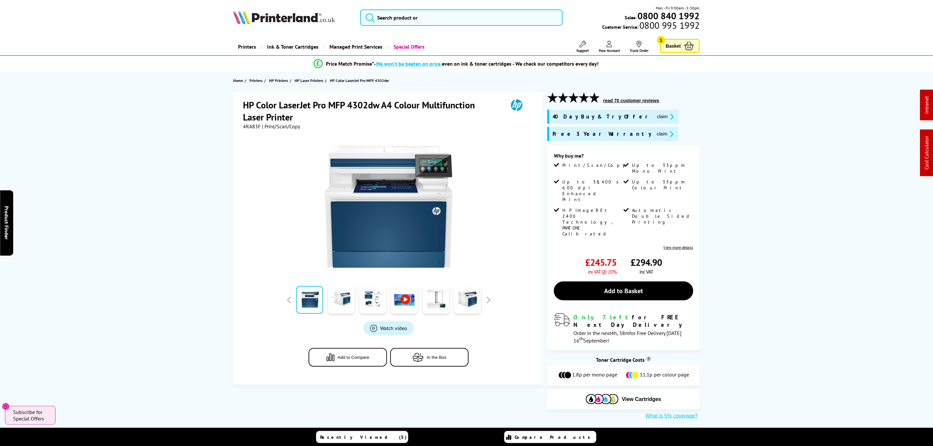
drag, startPoint x: 90, startPoint y: 321, endPoint x: 109, endPoint y: 91, distance: 231.0
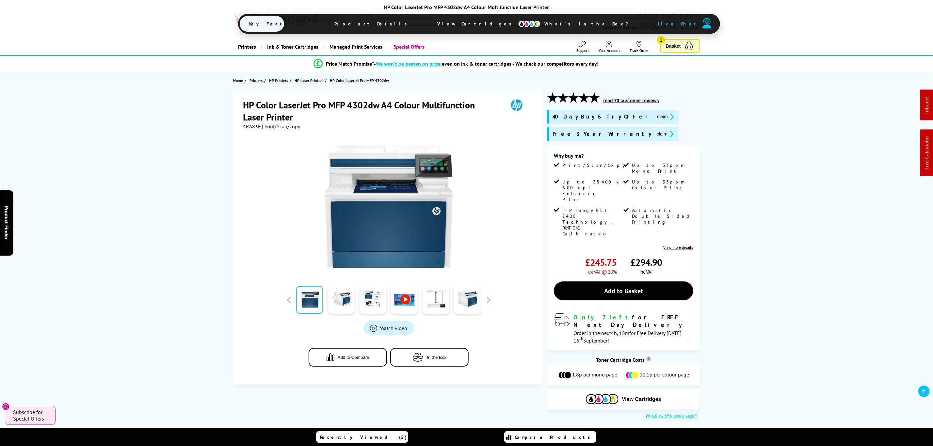
drag, startPoint x: 446, startPoint y: 323, endPoint x: 403, endPoint y: 41, distance: 284.8
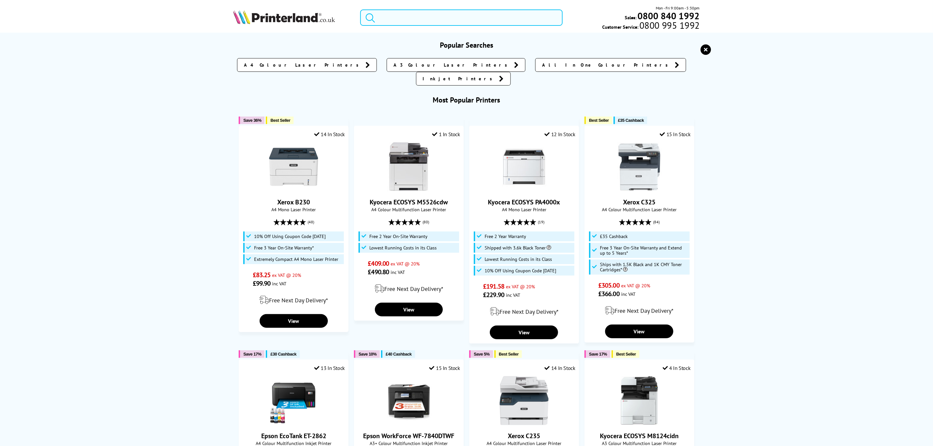
click at [406, 10] on input "search" at bounding box center [461, 17] width 202 height 16
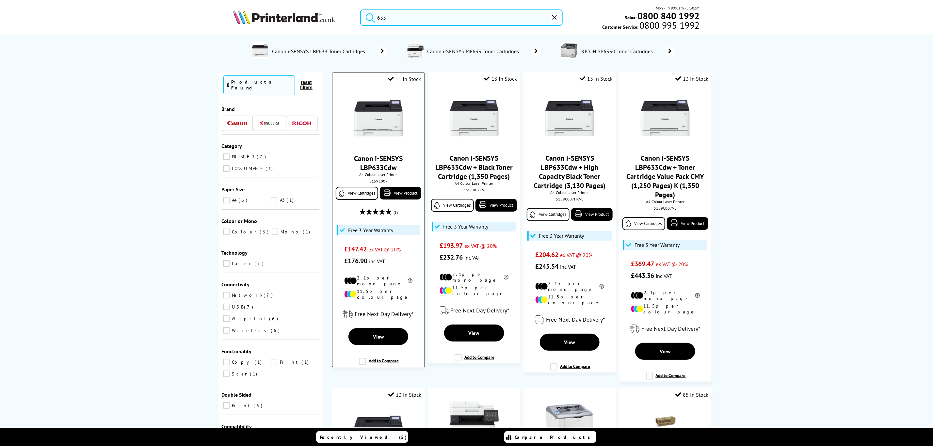
type input "633"
click at [375, 119] on img at bounding box center [378, 118] width 49 height 49
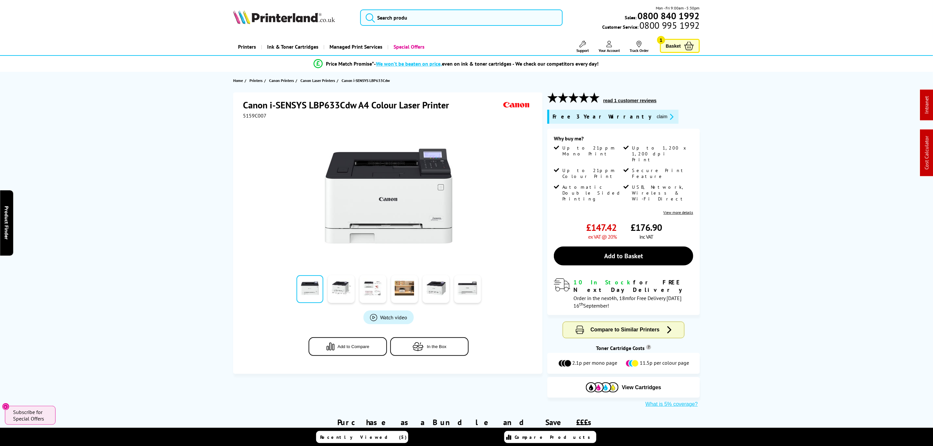
drag, startPoint x: 84, startPoint y: 98, endPoint x: 95, endPoint y: 41, distance: 58.3
drag, startPoint x: 136, startPoint y: 148, endPoint x: 147, endPoint y: 34, distance: 114.5
drag, startPoint x: 508, startPoint y: 114, endPoint x: 558, endPoint y: -21, distance: 143.4
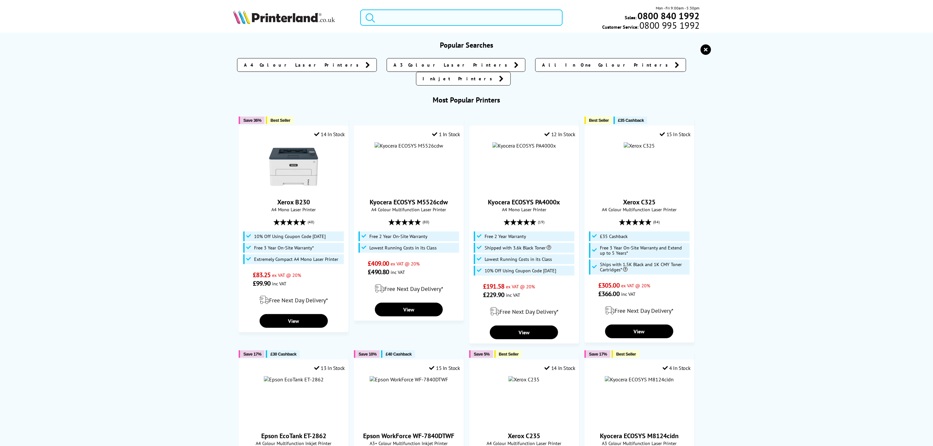
click at [528, 16] on input "search" at bounding box center [461, 17] width 202 height 16
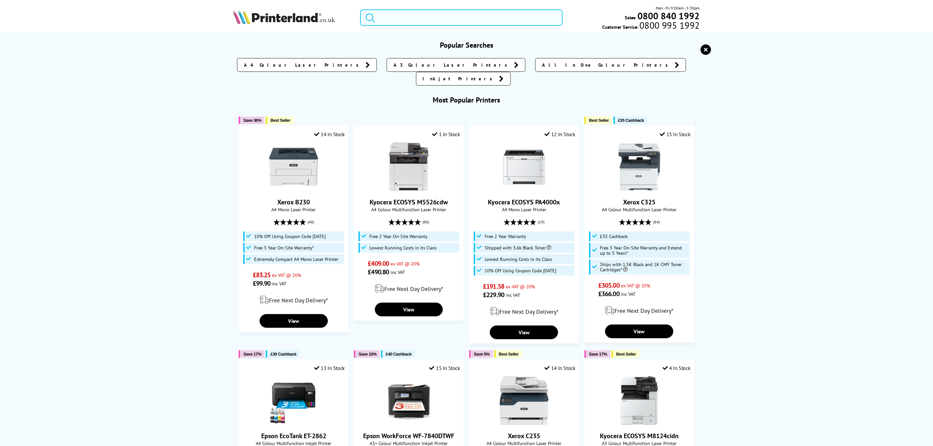
paste input "4RA83F"
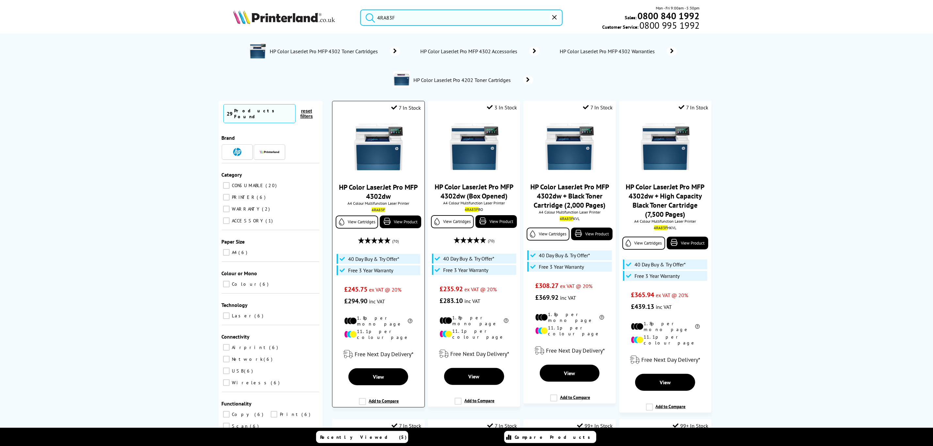
type input "4RA83F"
click at [390, 140] on img at bounding box center [378, 146] width 49 height 49
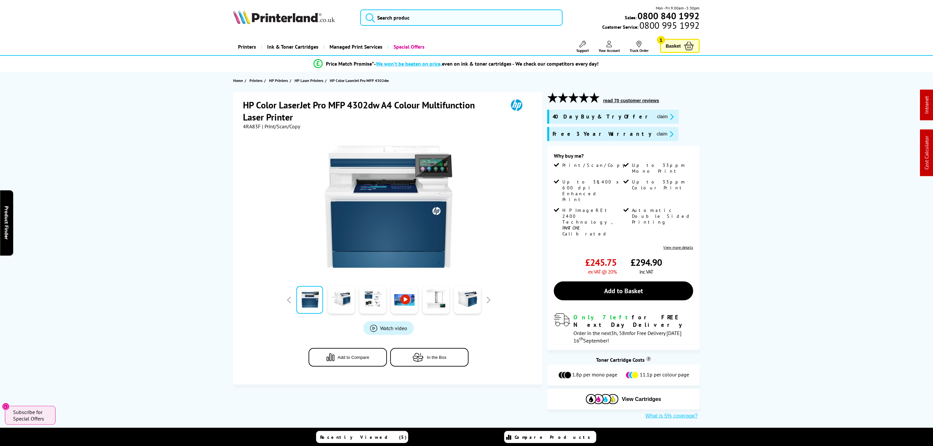
drag, startPoint x: 178, startPoint y: 49, endPoint x: 421, endPoint y: 51, distance: 243.0
click at [460, 20] on input "search" at bounding box center [461, 17] width 202 height 16
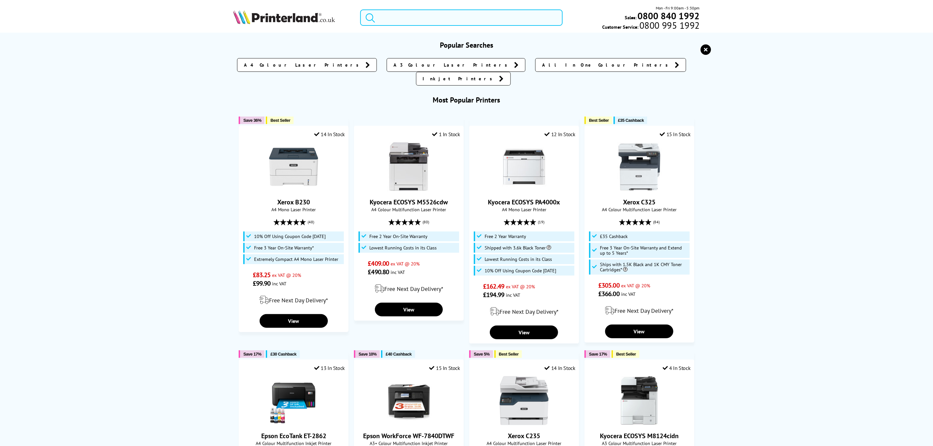
paste input "4RA83F"
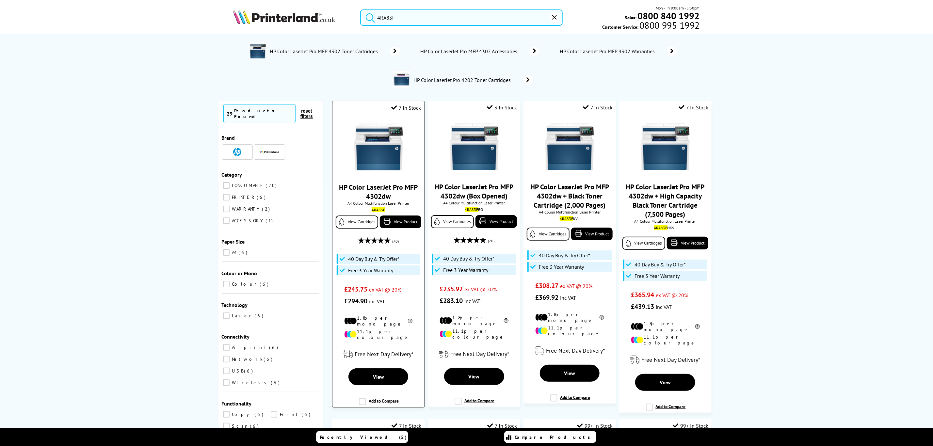
type input "4RA83F"
click at [350, 147] on div at bounding box center [378, 147] width 85 height 50
click at [380, 148] on img at bounding box center [378, 146] width 49 height 49
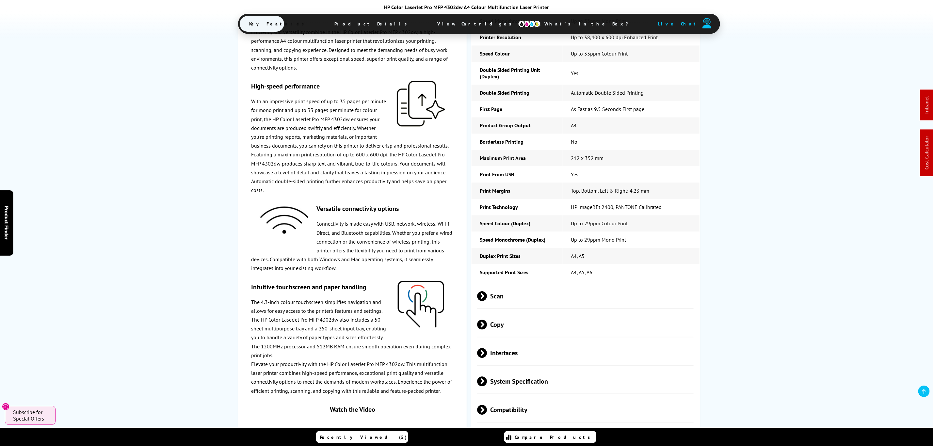
scroll to position [1193, 0]
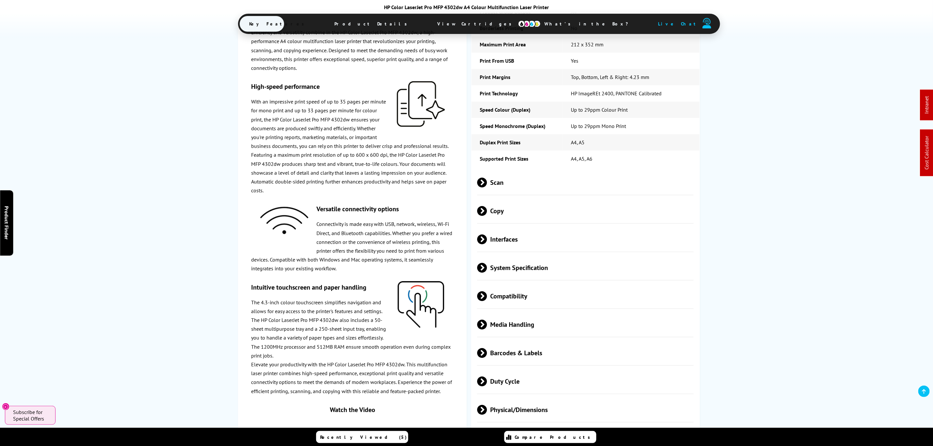
click at [540, 170] on span "Scan" at bounding box center [585, 182] width 217 height 24
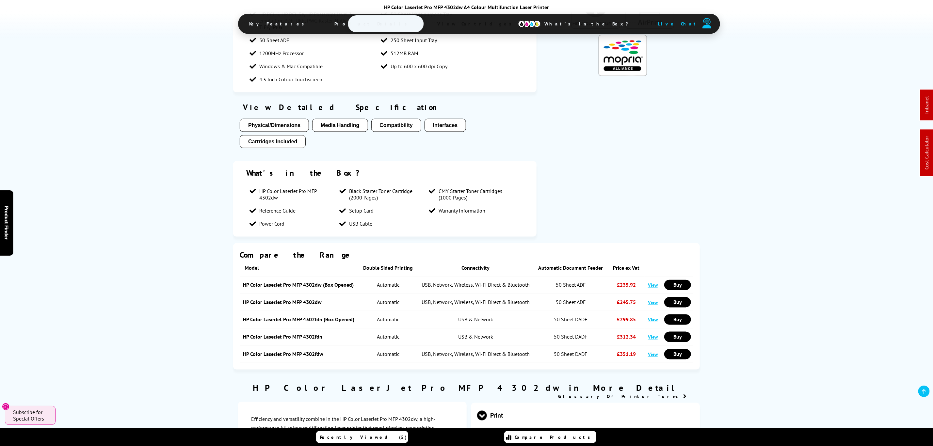
scroll to position [0, 0]
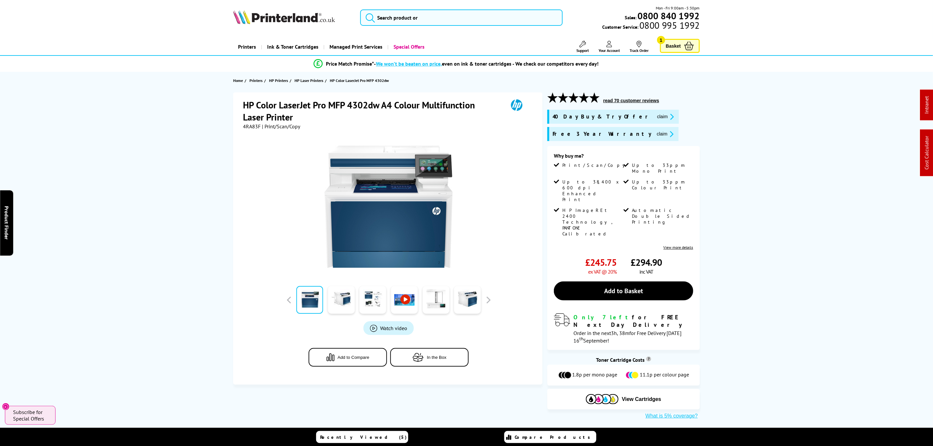
drag, startPoint x: 190, startPoint y: 111, endPoint x: 185, endPoint y: 72, distance: 39.8
click at [430, 16] on input "search" at bounding box center [461, 17] width 202 height 16
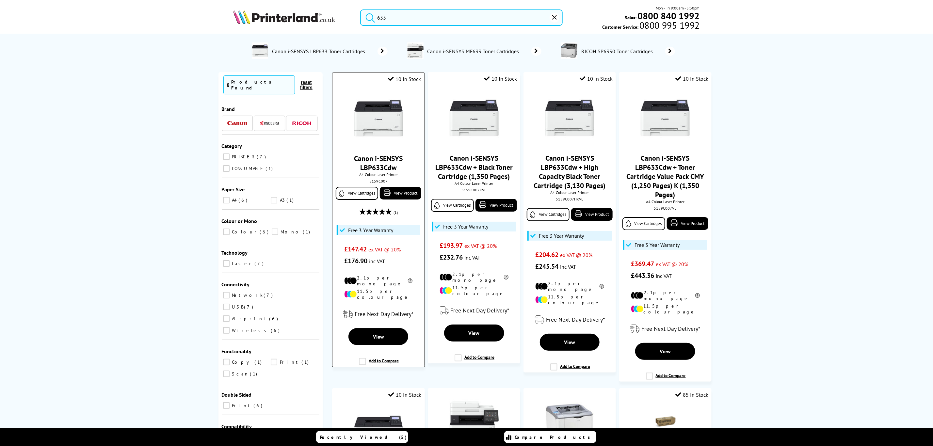
type input "633"
click at [384, 119] on img at bounding box center [378, 118] width 49 height 49
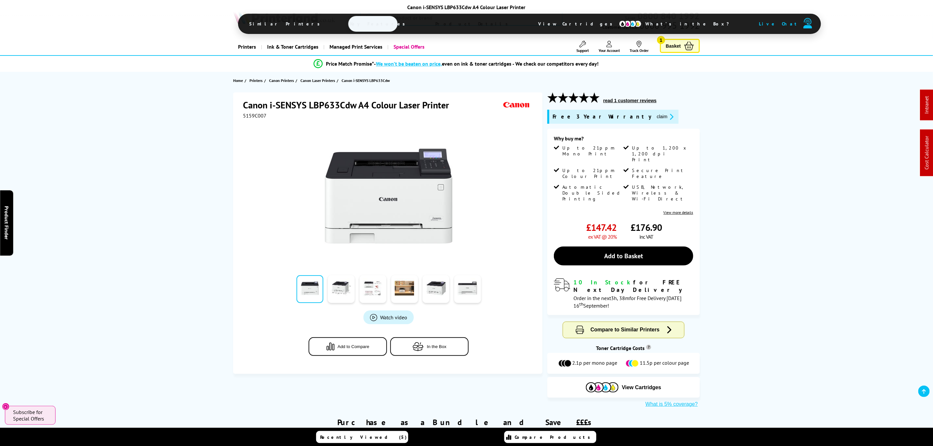
drag, startPoint x: 454, startPoint y: 250, endPoint x: 466, endPoint y: 121, distance: 130.0
drag, startPoint x: 771, startPoint y: 243, endPoint x: 766, endPoint y: 232, distance: 12.7
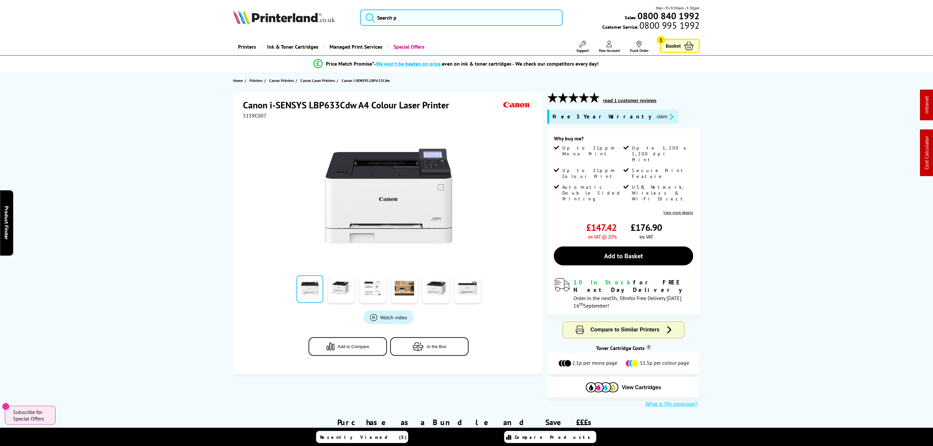
drag, startPoint x: 827, startPoint y: 211, endPoint x: 808, endPoint y: 24, distance: 188.2
click at [445, 21] on input "search" at bounding box center [461, 17] width 202 height 16
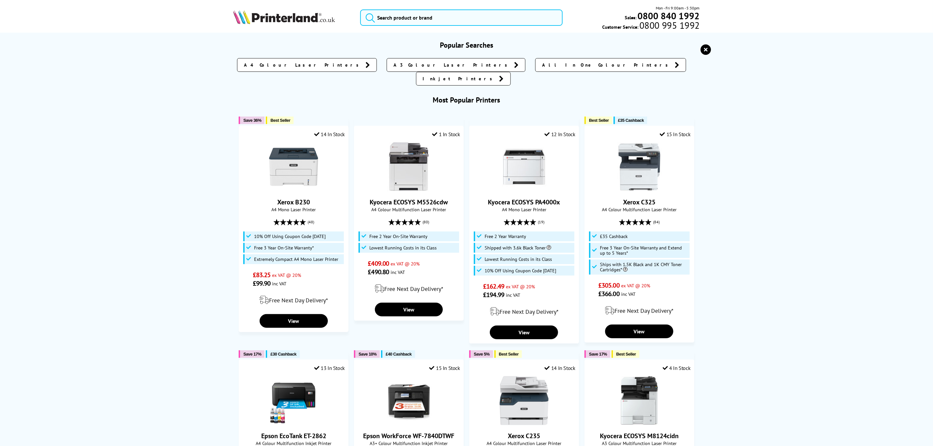
click at [705, 48] on icon "reset" at bounding box center [706, 49] width 10 height 10
